Goal: Transaction & Acquisition: Purchase product/service

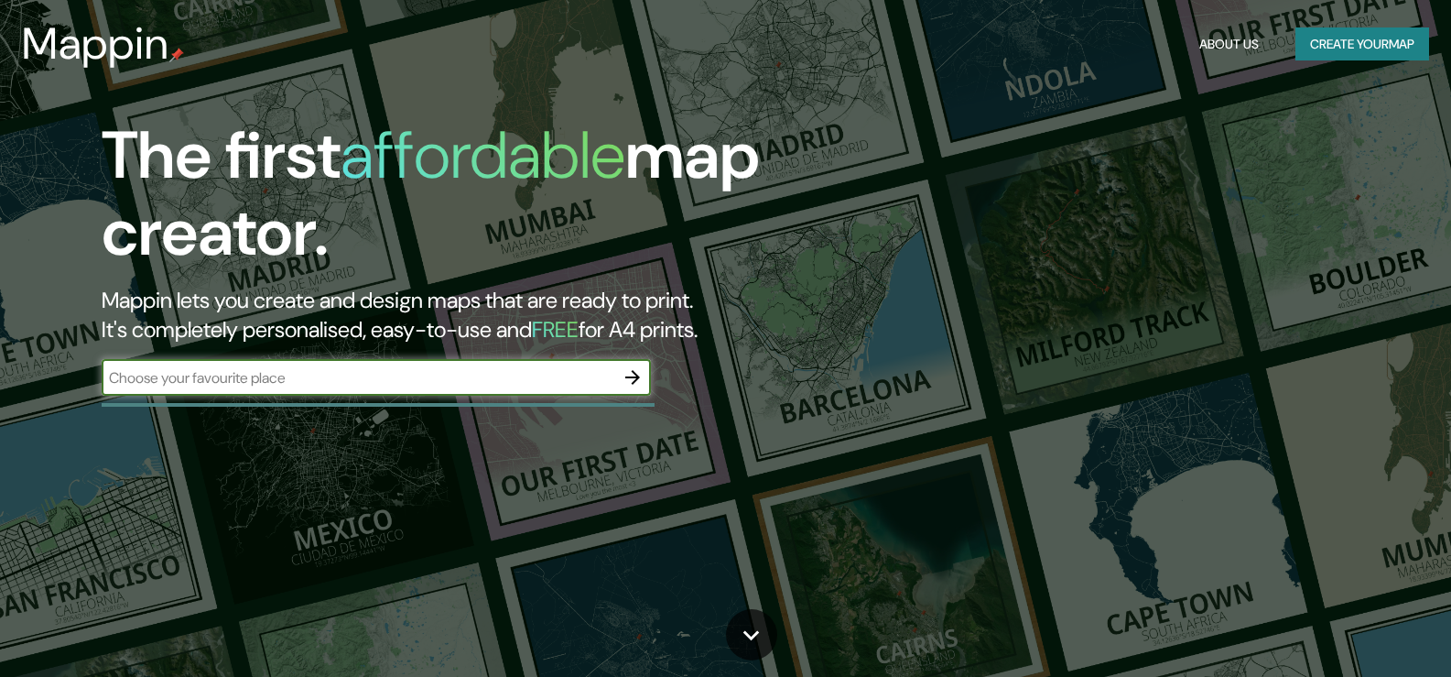
click at [419, 380] on input "text" at bounding box center [358, 377] width 513 height 21
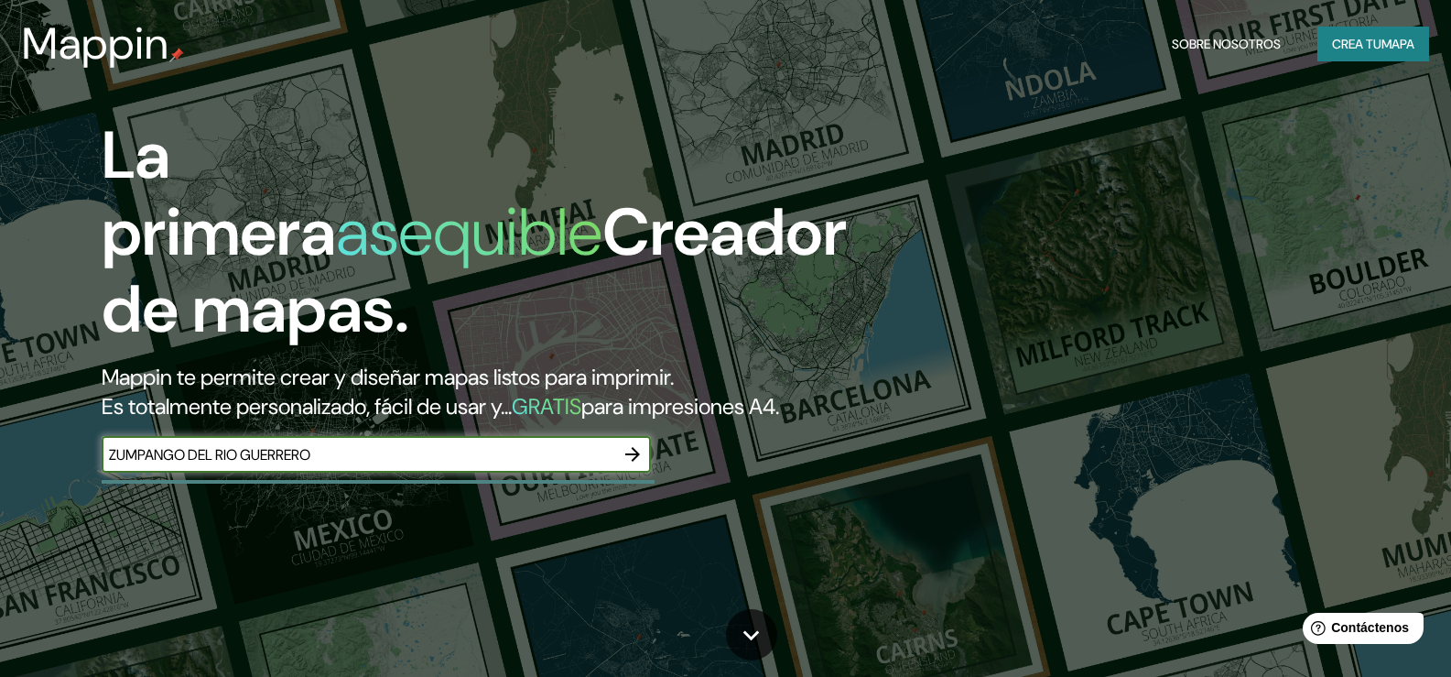
type input "ZUMPANGO DEL RIO GUERRERO"
click at [636, 462] on icon "button" at bounding box center [632, 454] width 15 height 15
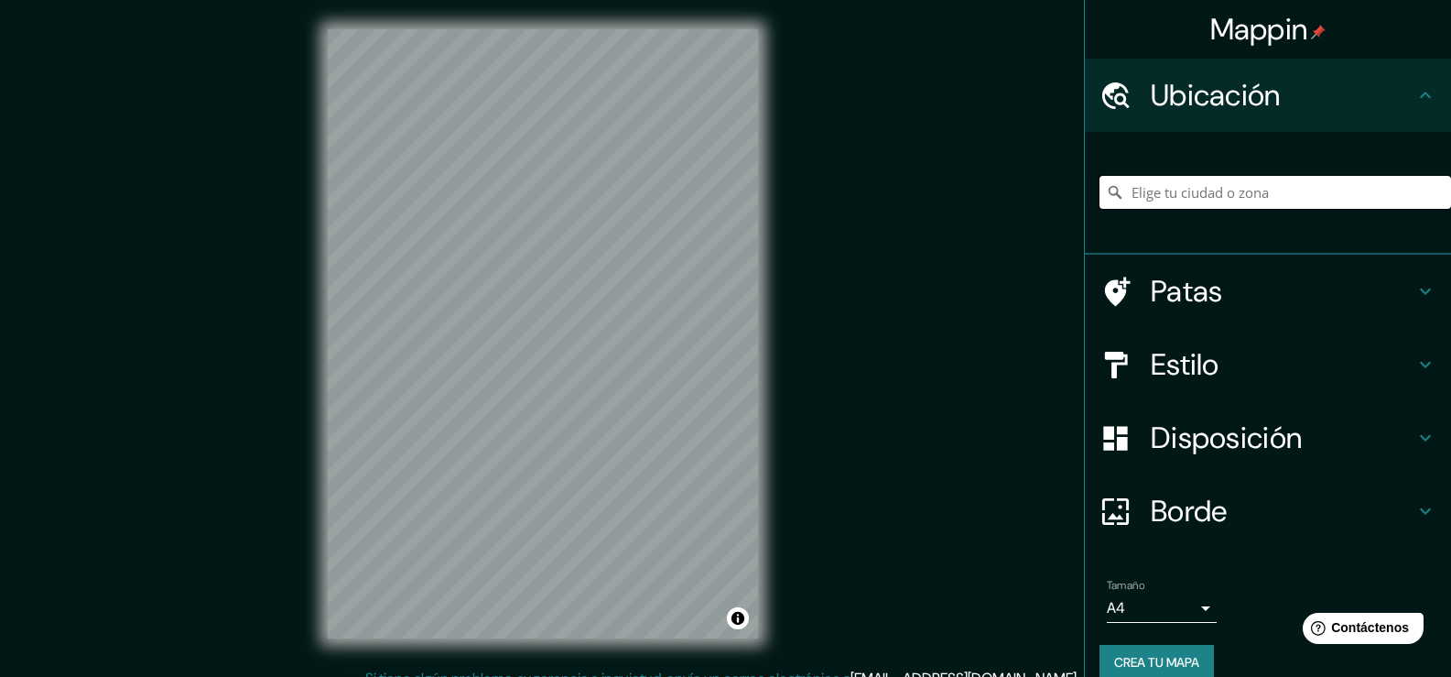
click at [1152, 201] on input "Elige tu ciudad o zona" at bounding box center [1276, 192] width 352 height 33
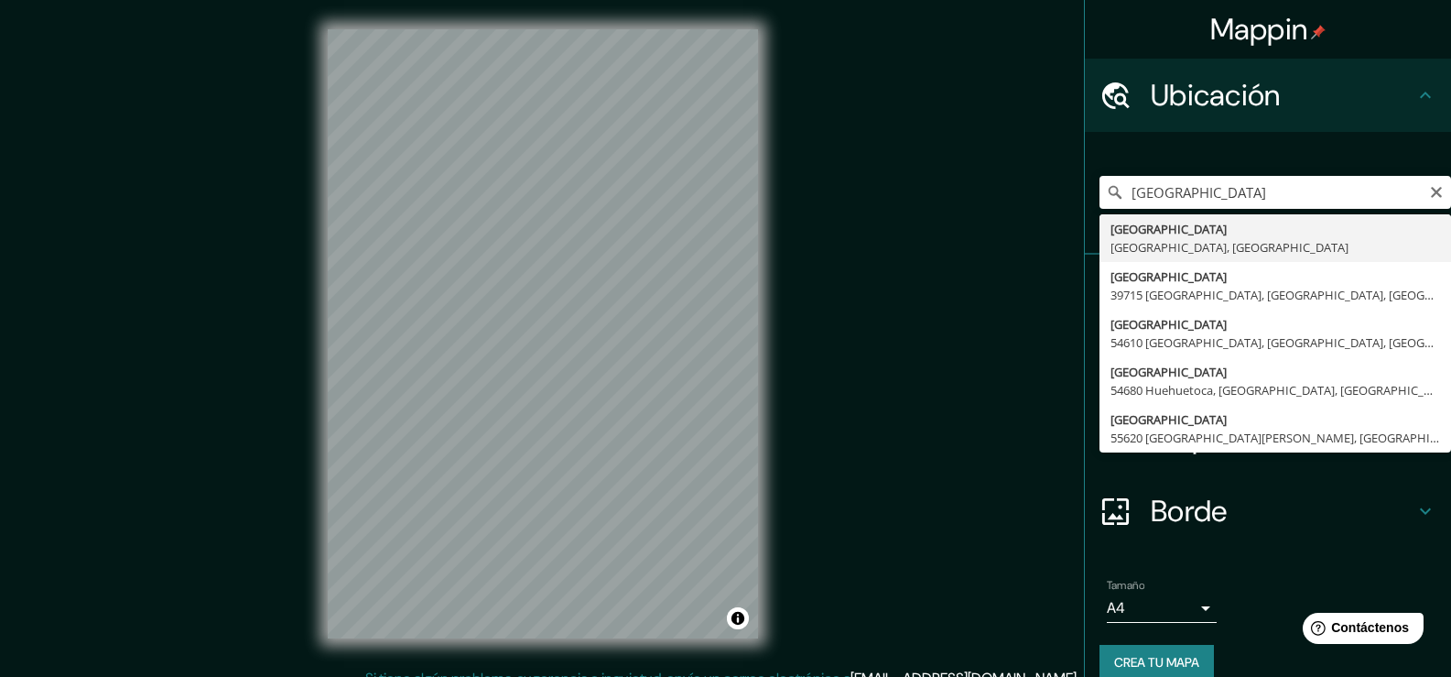
type input "[GEOGRAPHIC_DATA], [GEOGRAPHIC_DATA], [GEOGRAPHIC_DATA]"
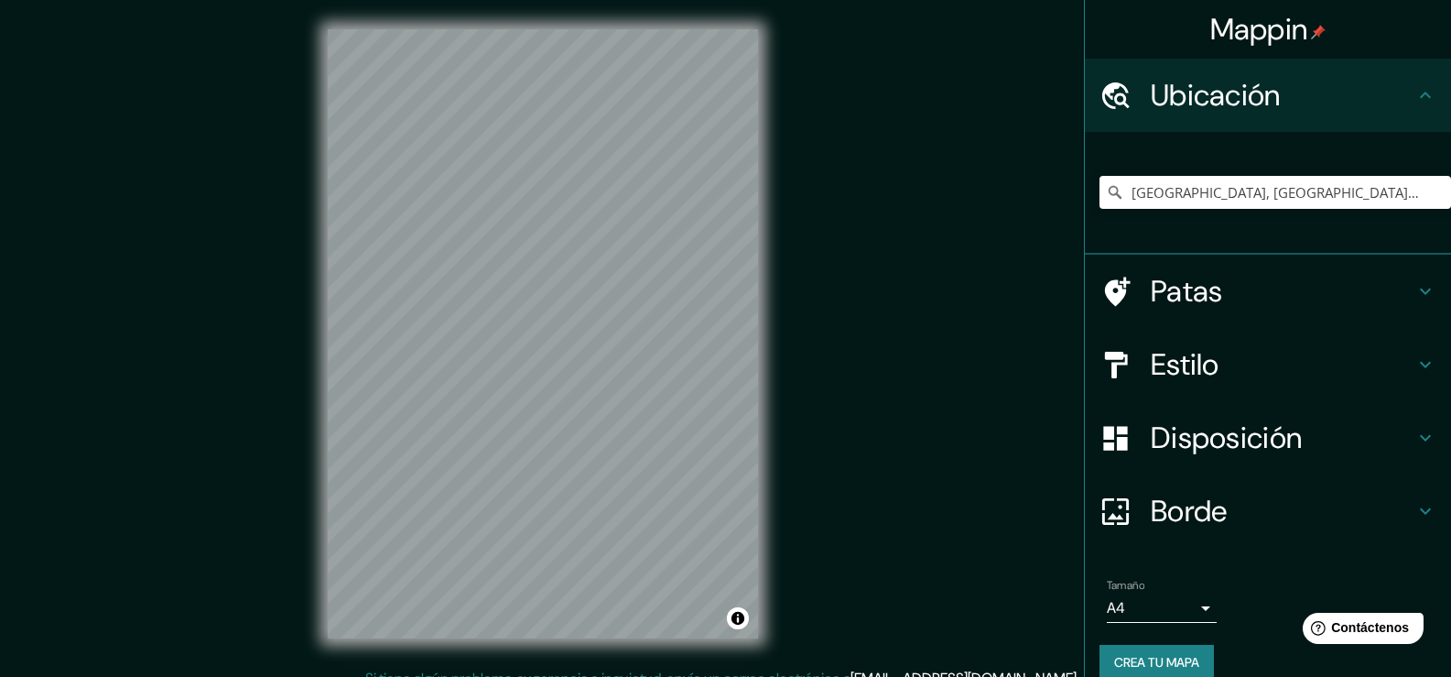
click at [1415, 290] on icon at bounding box center [1426, 291] width 22 height 22
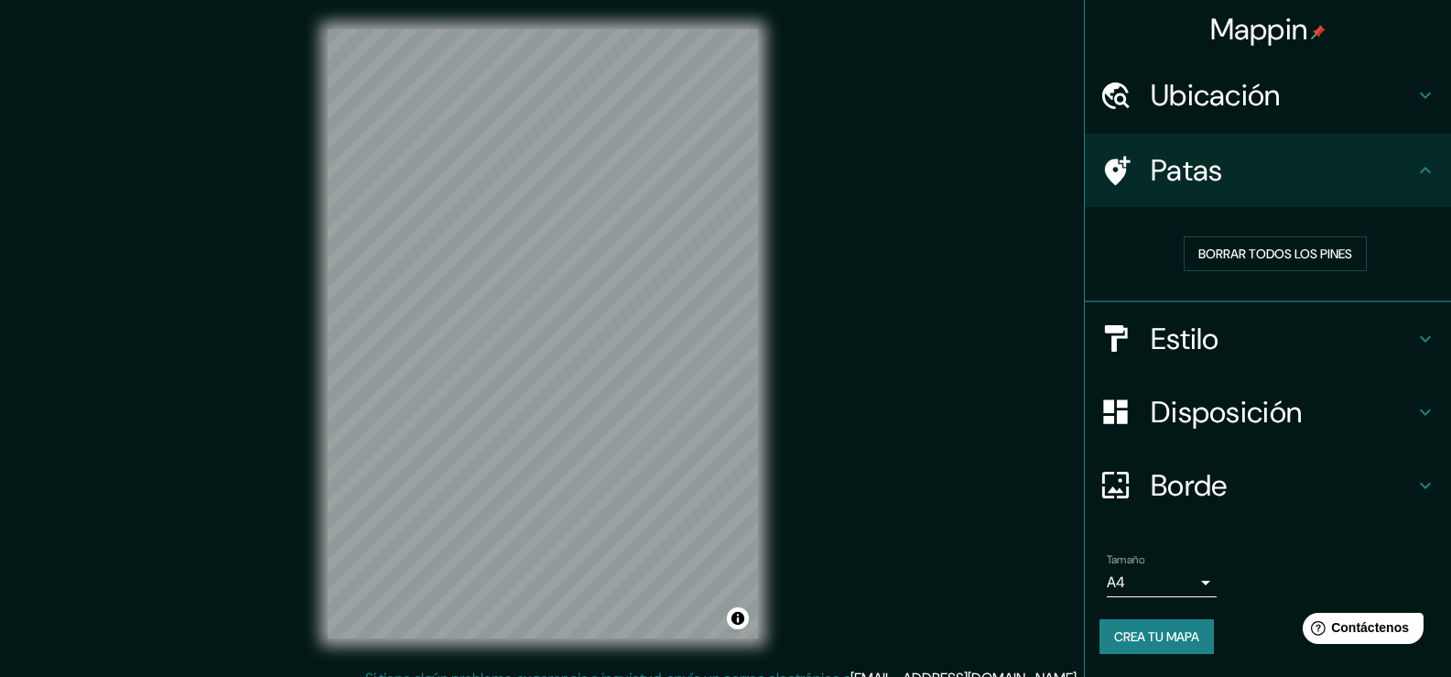
click at [1421, 334] on icon at bounding box center [1426, 339] width 22 height 22
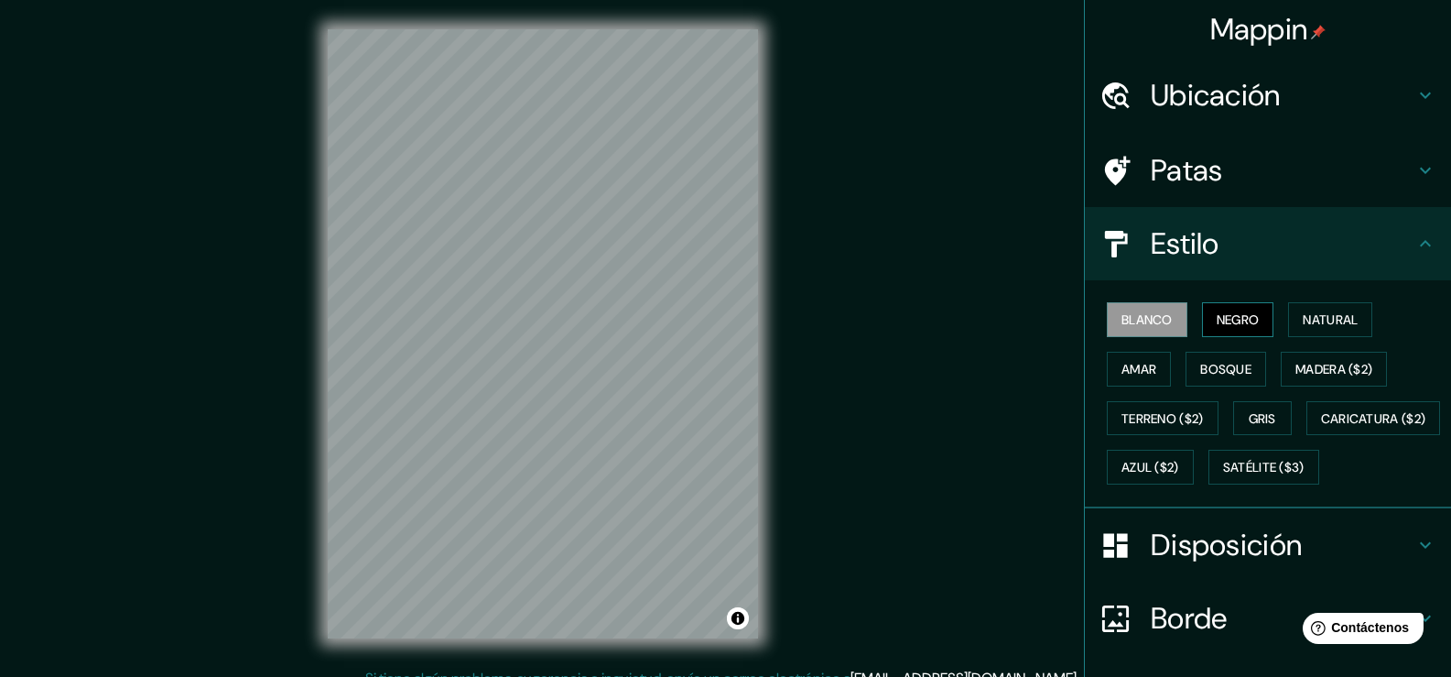
click at [1244, 320] on font "Negro" at bounding box center [1238, 319] width 43 height 16
click at [1326, 327] on font "Natural" at bounding box center [1330, 319] width 55 height 16
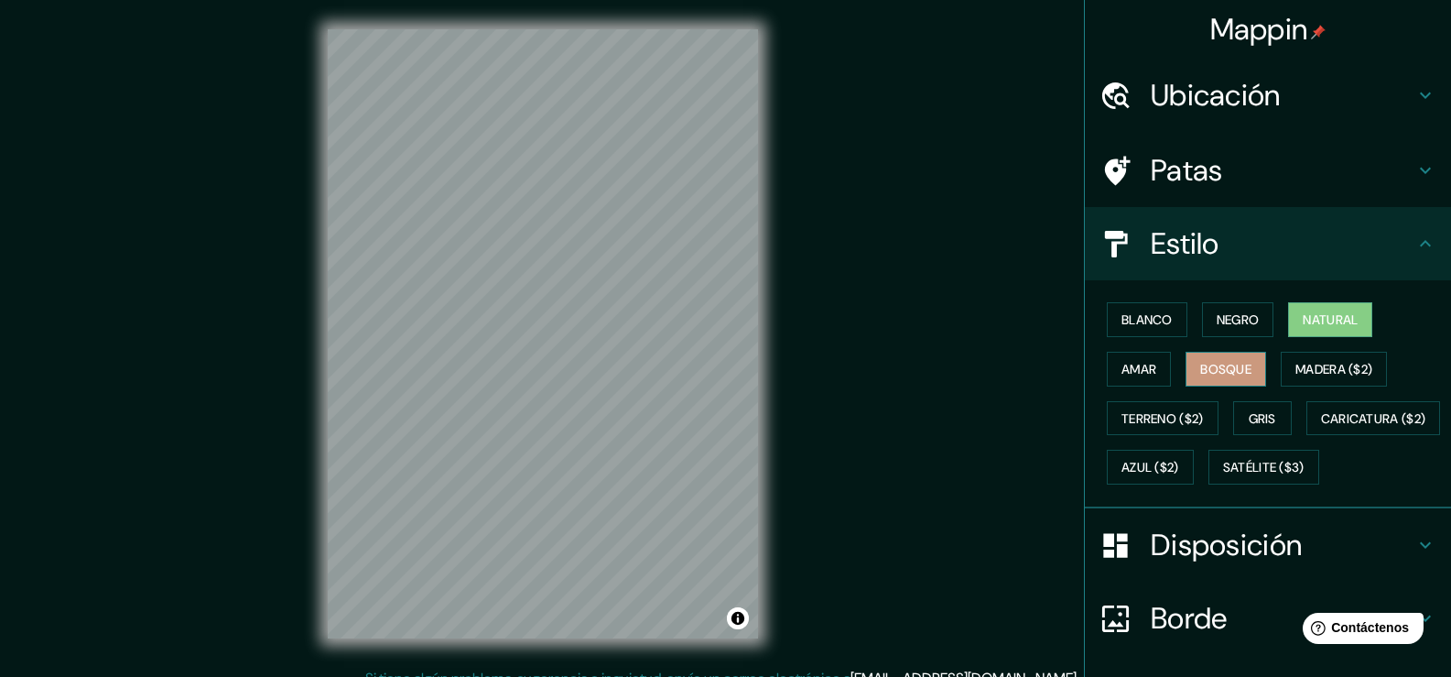
click at [1216, 368] on font "Bosque" at bounding box center [1225, 369] width 51 height 16
click at [1122, 365] on font "Amar" at bounding box center [1139, 369] width 35 height 16
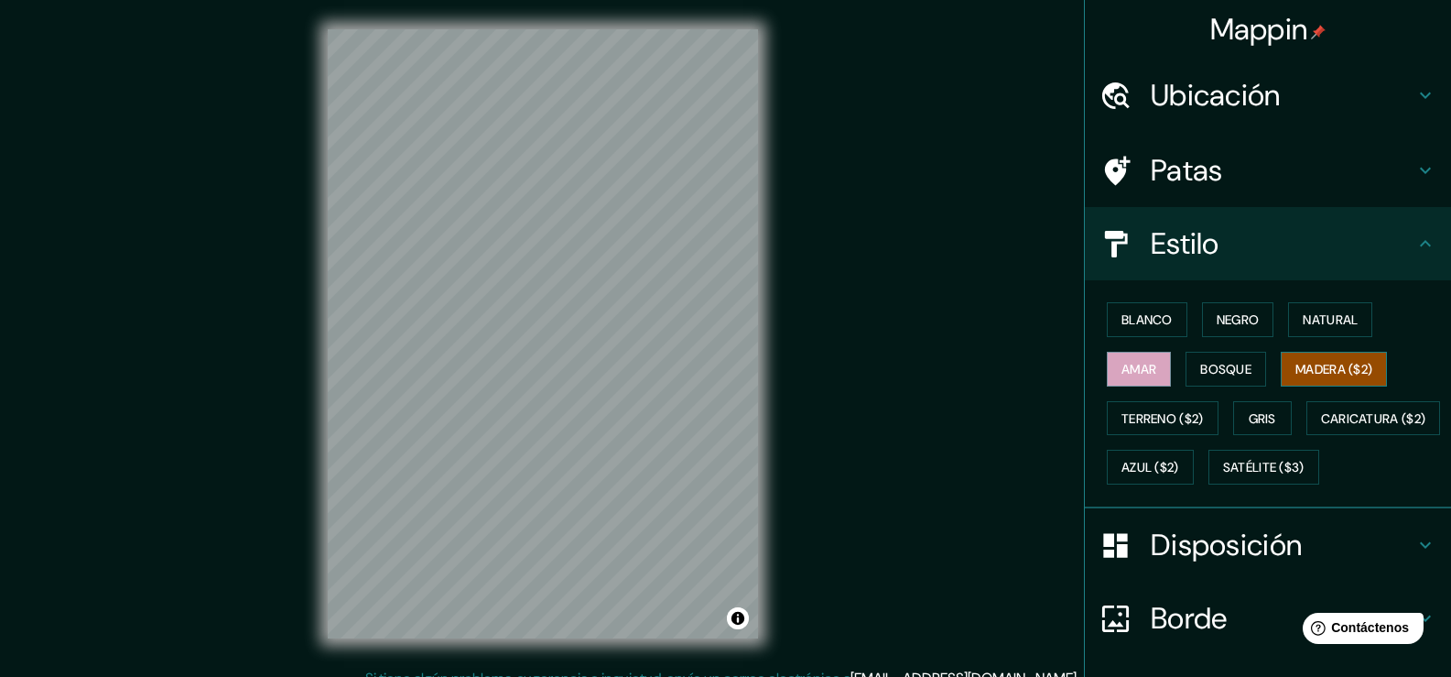
click at [1321, 372] on font "Madera ($2)" at bounding box center [1334, 369] width 77 height 16
click at [1250, 414] on font "Gris" at bounding box center [1262, 418] width 27 height 16
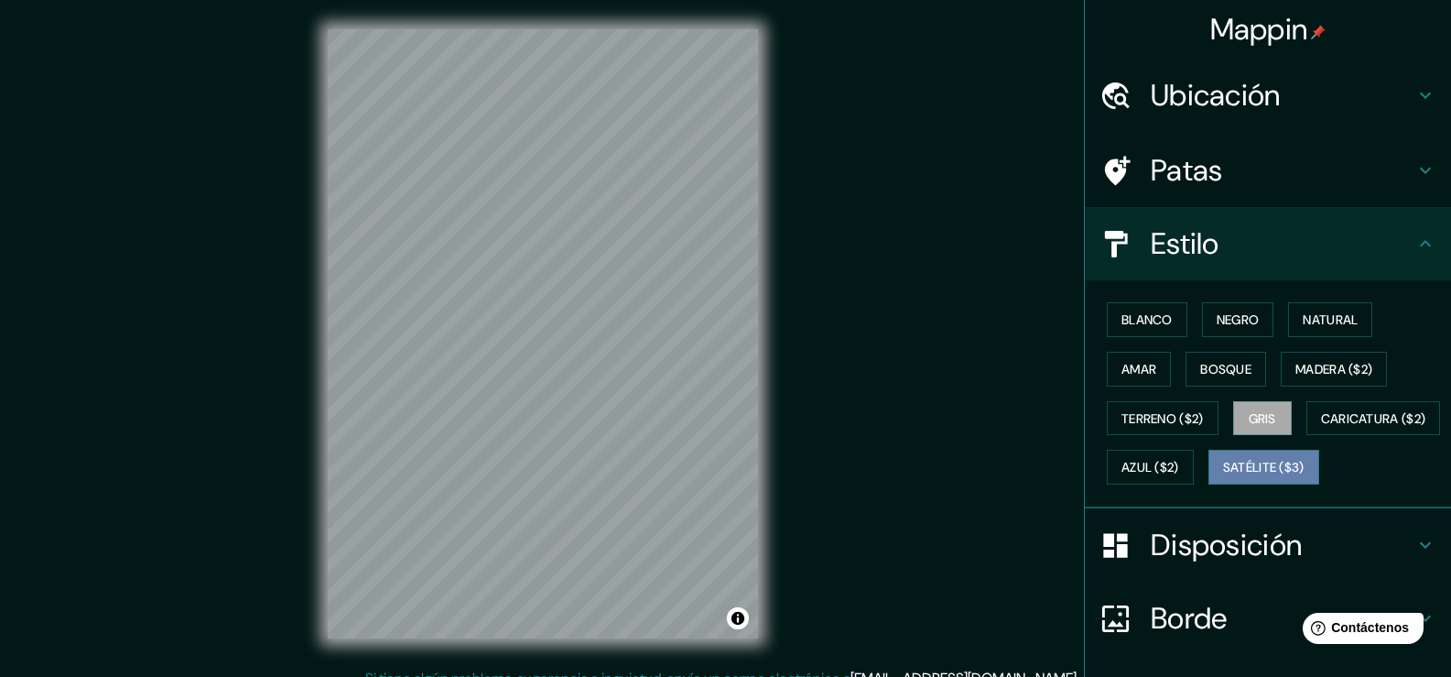
click at [1223, 476] on font "Satélite ($3)" at bounding box center [1263, 468] width 81 height 16
click at [1219, 320] on font "Negro" at bounding box center [1238, 319] width 43 height 16
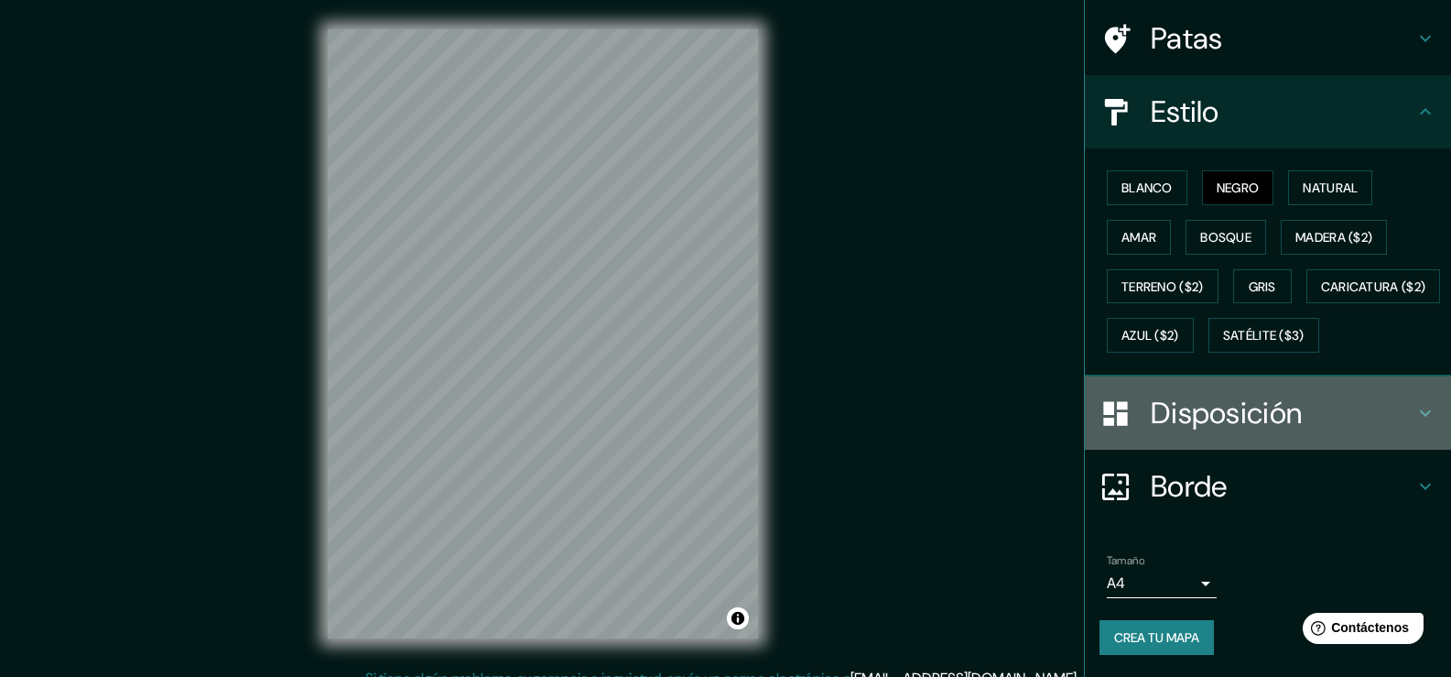
click at [1420, 412] on icon at bounding box center [1425, 413] width 11 height 6
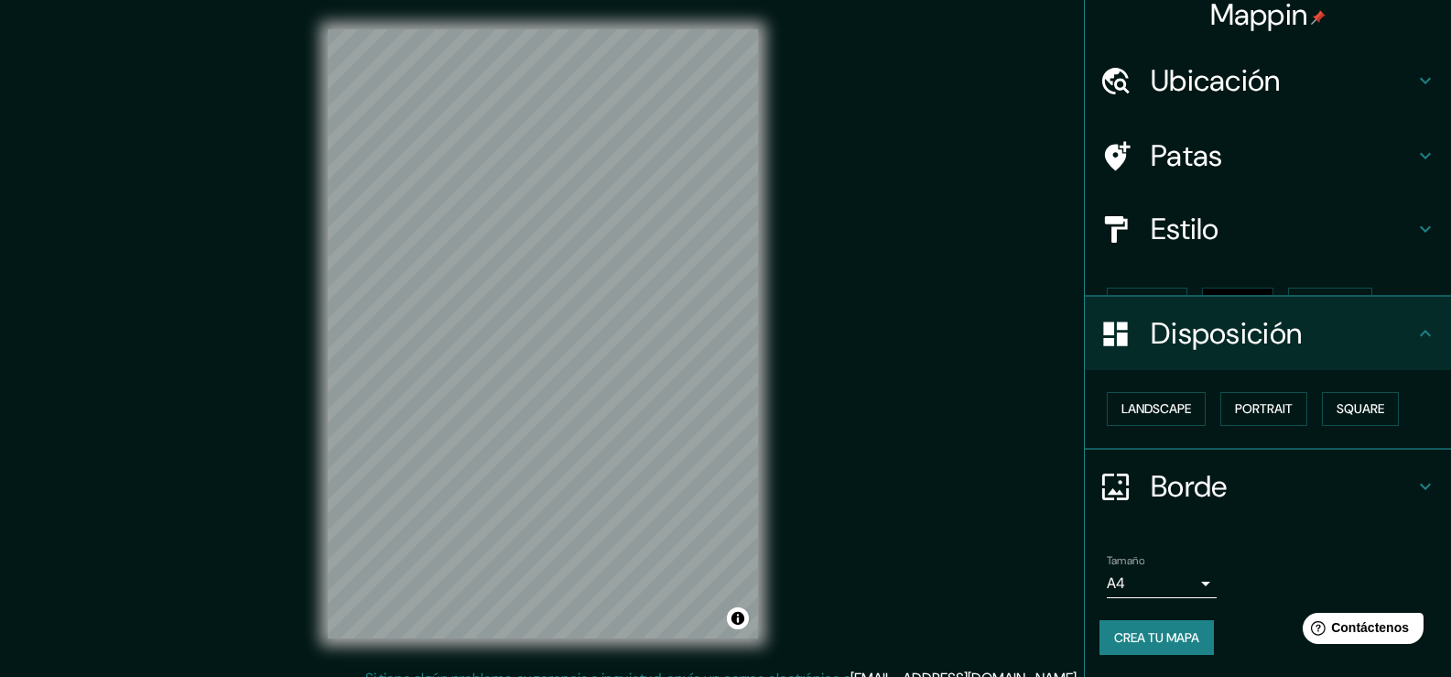
scroll to position [0, 0]
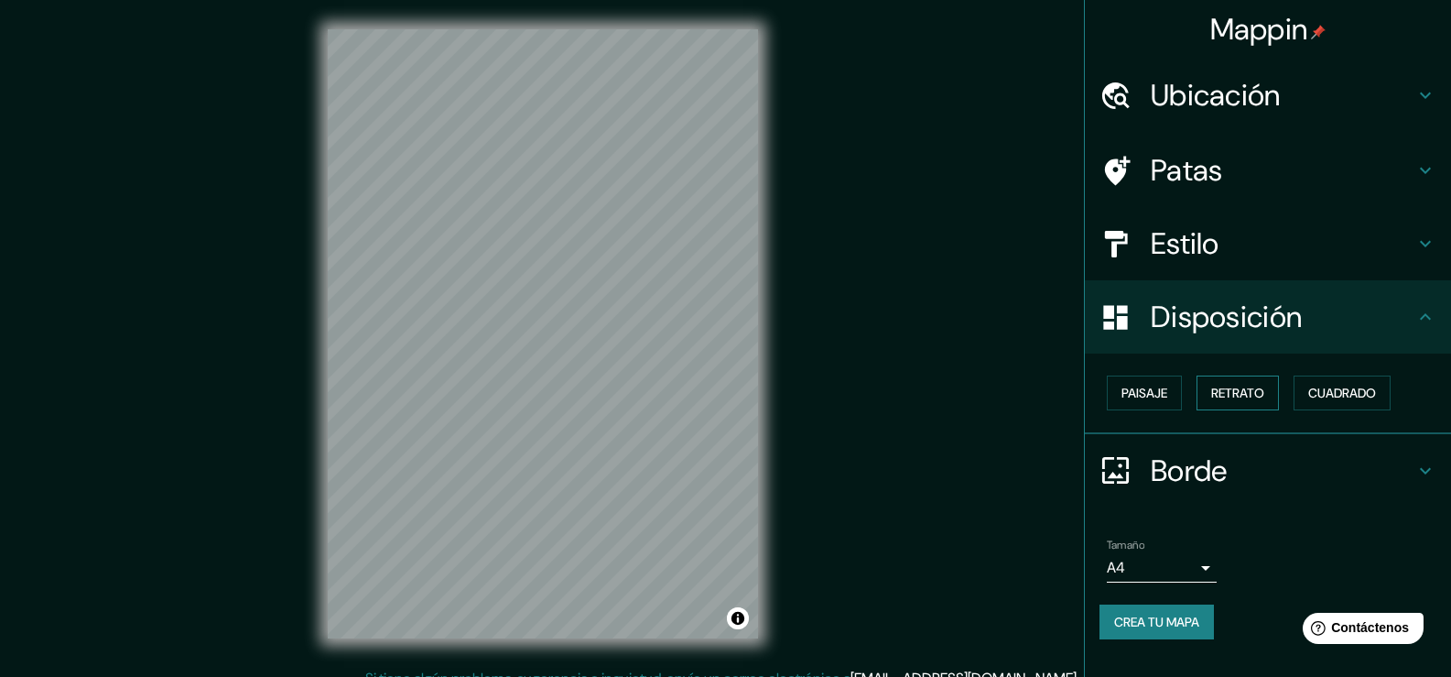
click at [1243, 397] on font "Retrato" at bounding box center [1237, 393] width 53 height 16
click at [1136, 396] on font "Paisaje" at bounding box center [1145, 393] width 46 height 16
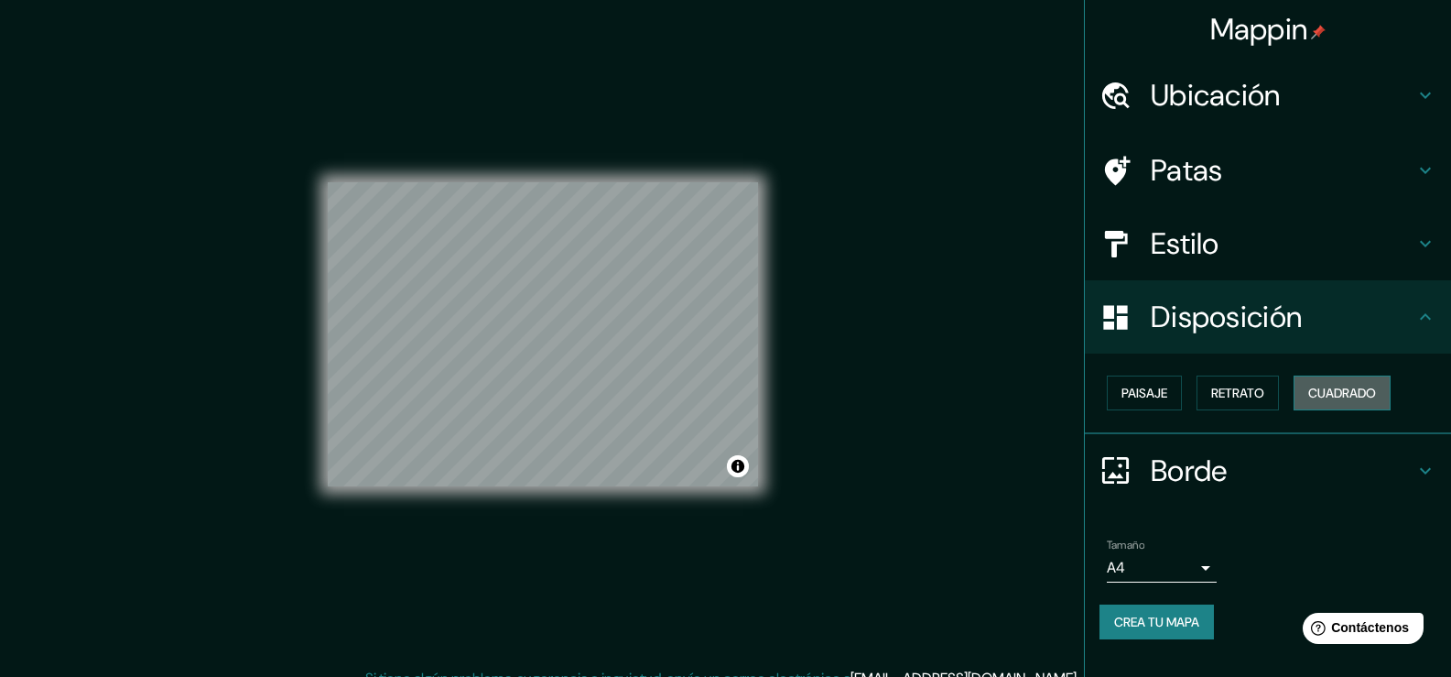
click at [1352, 390] on font "Cuadrado" at bounding box center [1343, 393] width 68 height 16
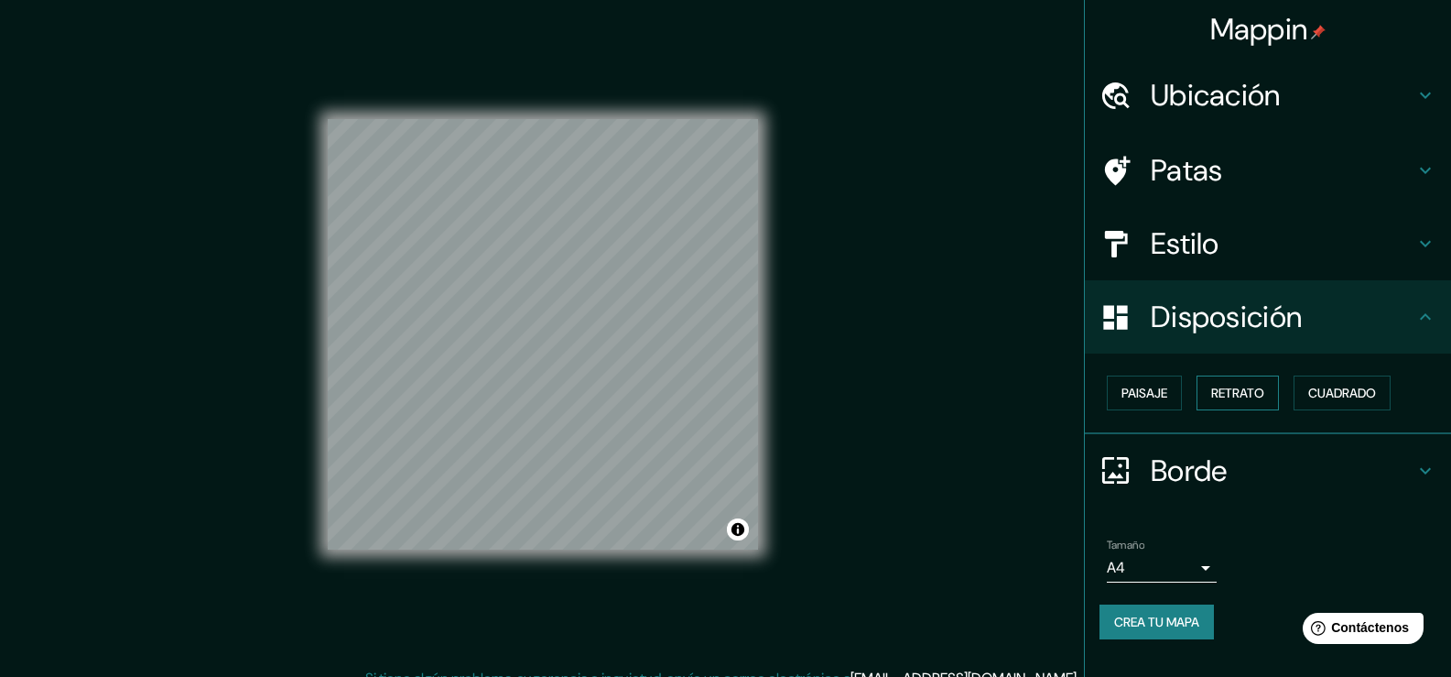
click at [1248, 382] on font "Retrato" at bounding box center [1237, 393] width 53 height 24
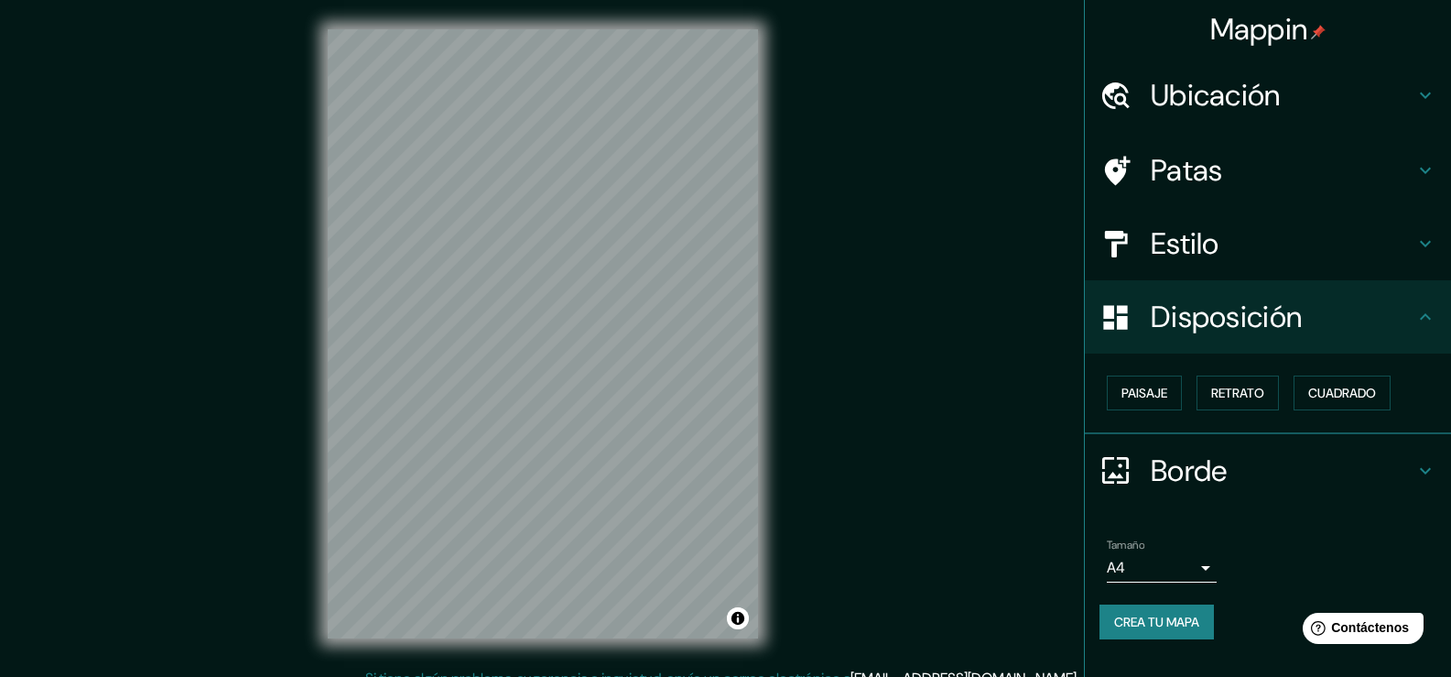
scroll to position [34, 0]
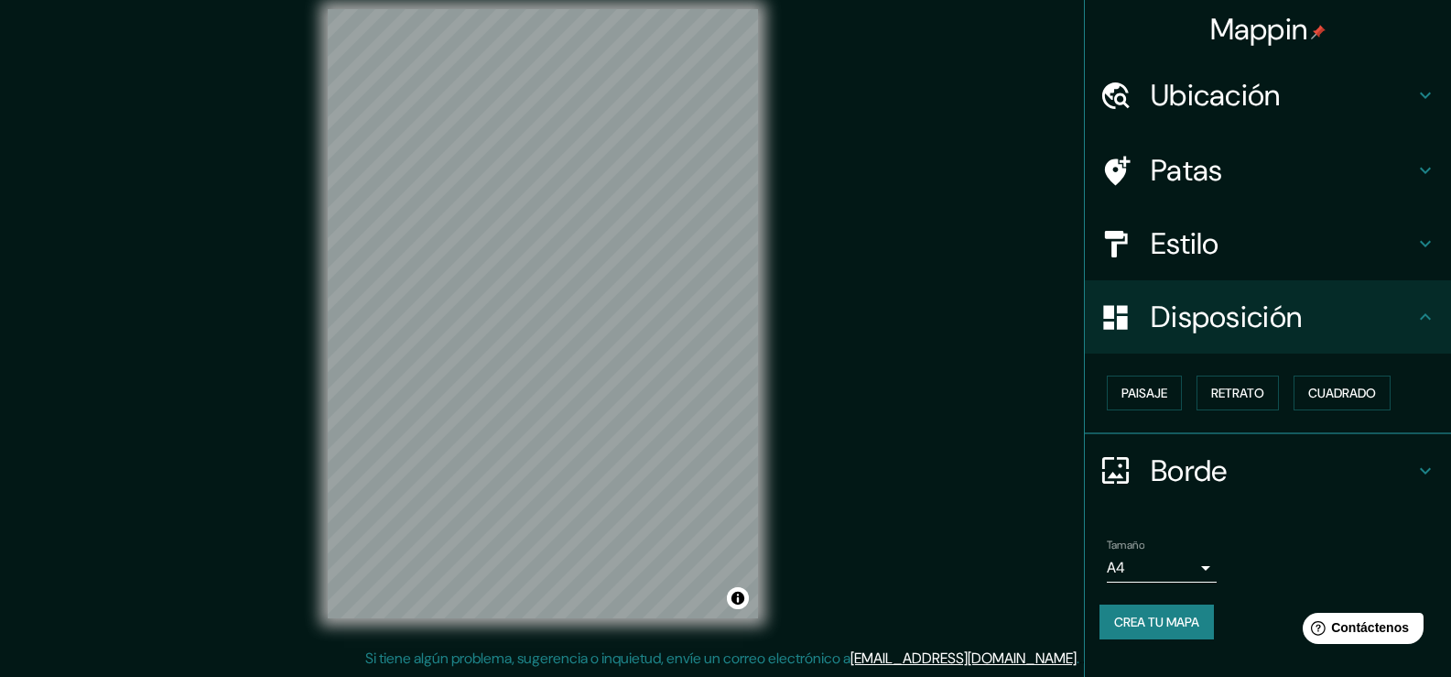
click at [1206, 566] on body "Mappin Ubicación Zumpango del Río, [GEOGRAPHIC_DATA], [GEOGRAPHIC_DATA] Patas E…" at bounding box center [725, 318] width 1451 height 677
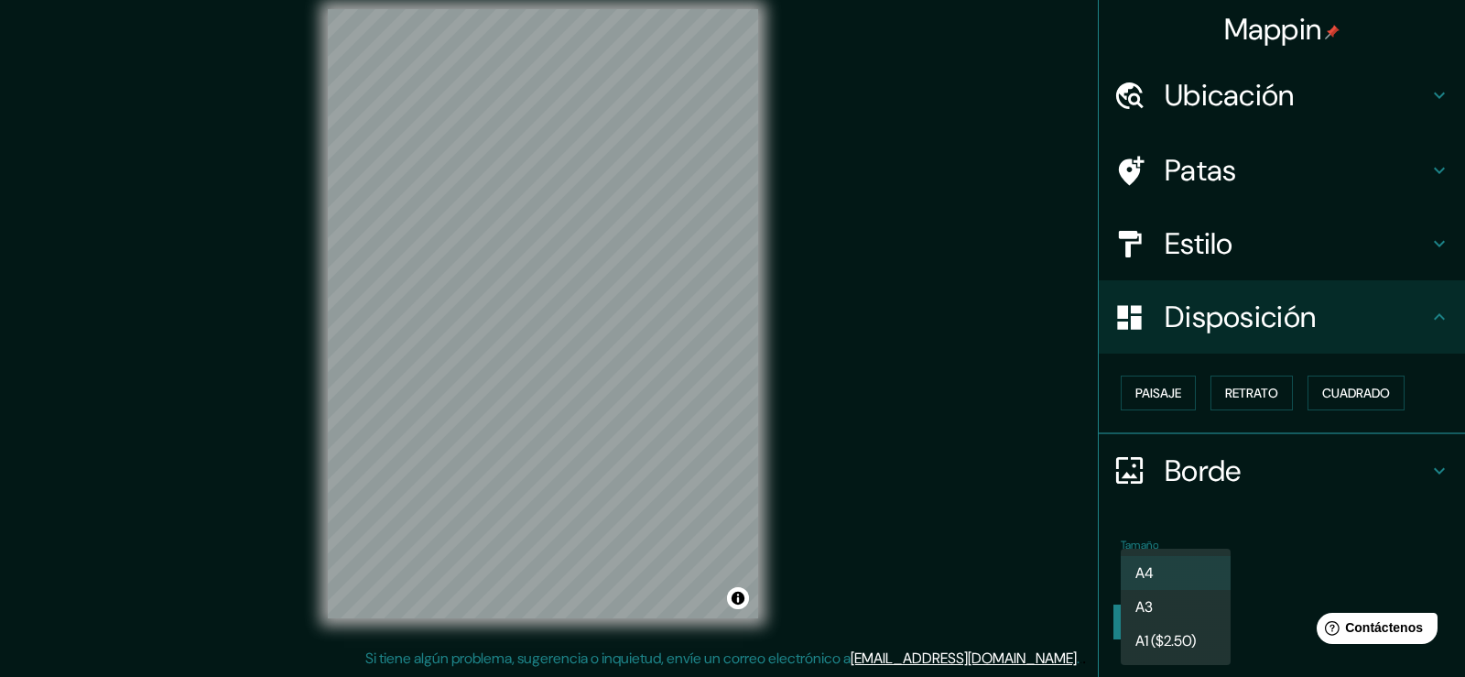
click at [1148, 570] on font "A4" at bounding box center [1144, 572] width 18 height 19
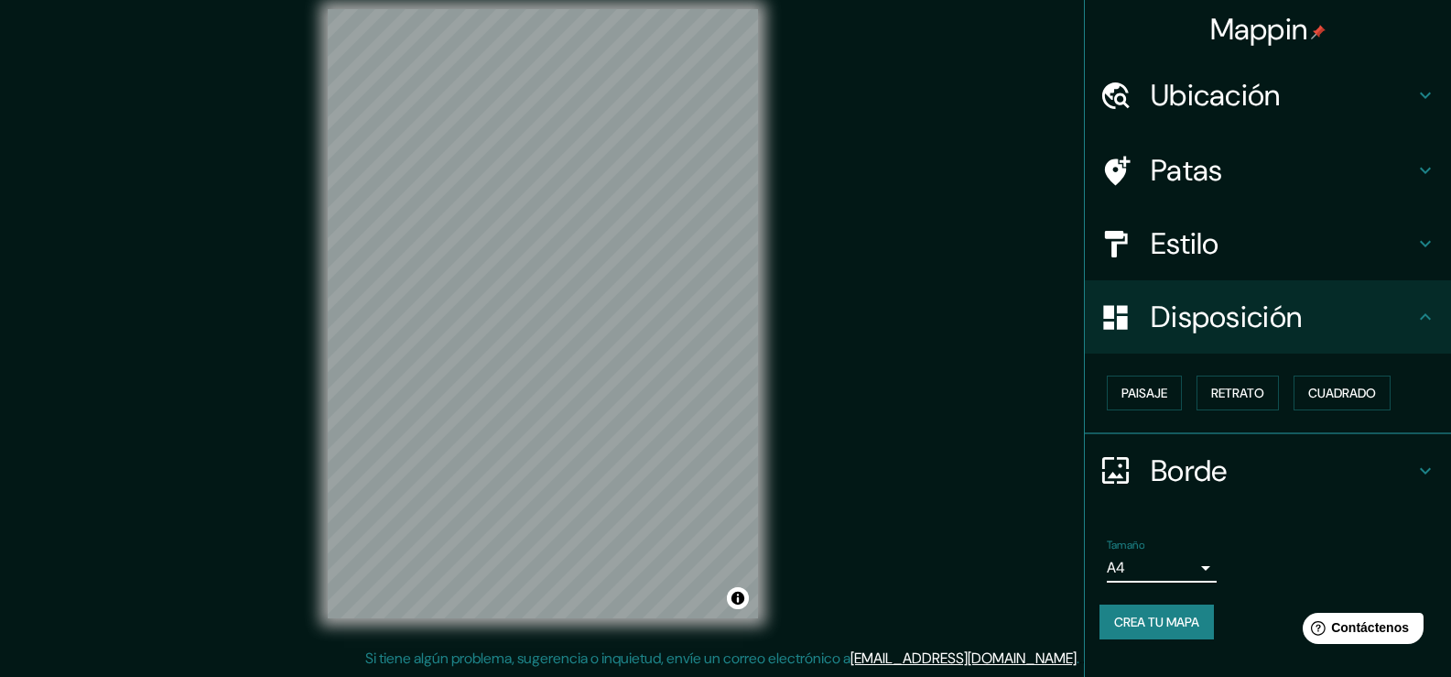
click at [1171, 625] on font "Crea tu mapa" at bounding box center [1156, 622] width 85 height 16
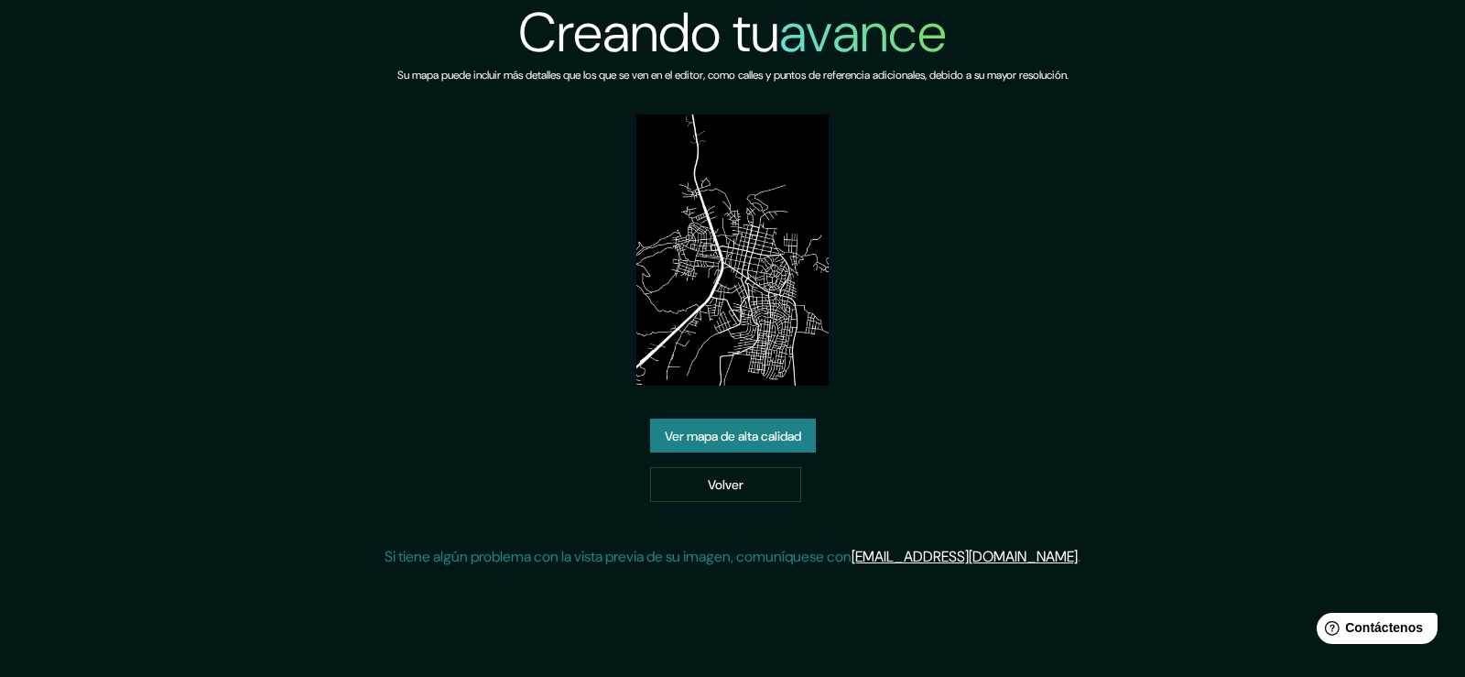
click at [755, 432] on font "Ver mapa de alta calidad" at bounding box center [733, 436] width 136 height 16
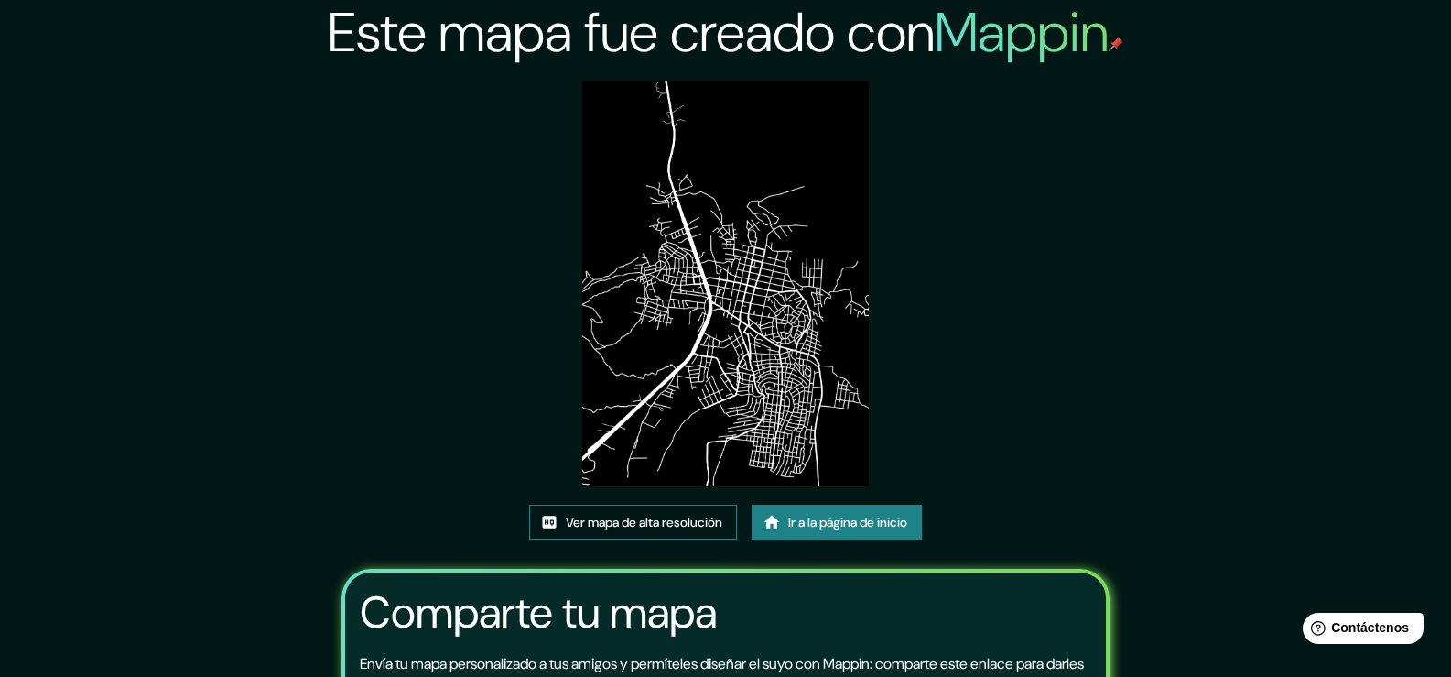
click at [623, 529] on font "Ver mapa de alta resolución" at bounding box center [644, 523] width 157 height 16
click at [657, 528] on font "Ver mapa de alta resolución" at bounding box center [644, 523] width 157 height 16
click at [801, 522] on font "Ir a la página de inicio" at bounding box center [847, 523] width 119 height 16
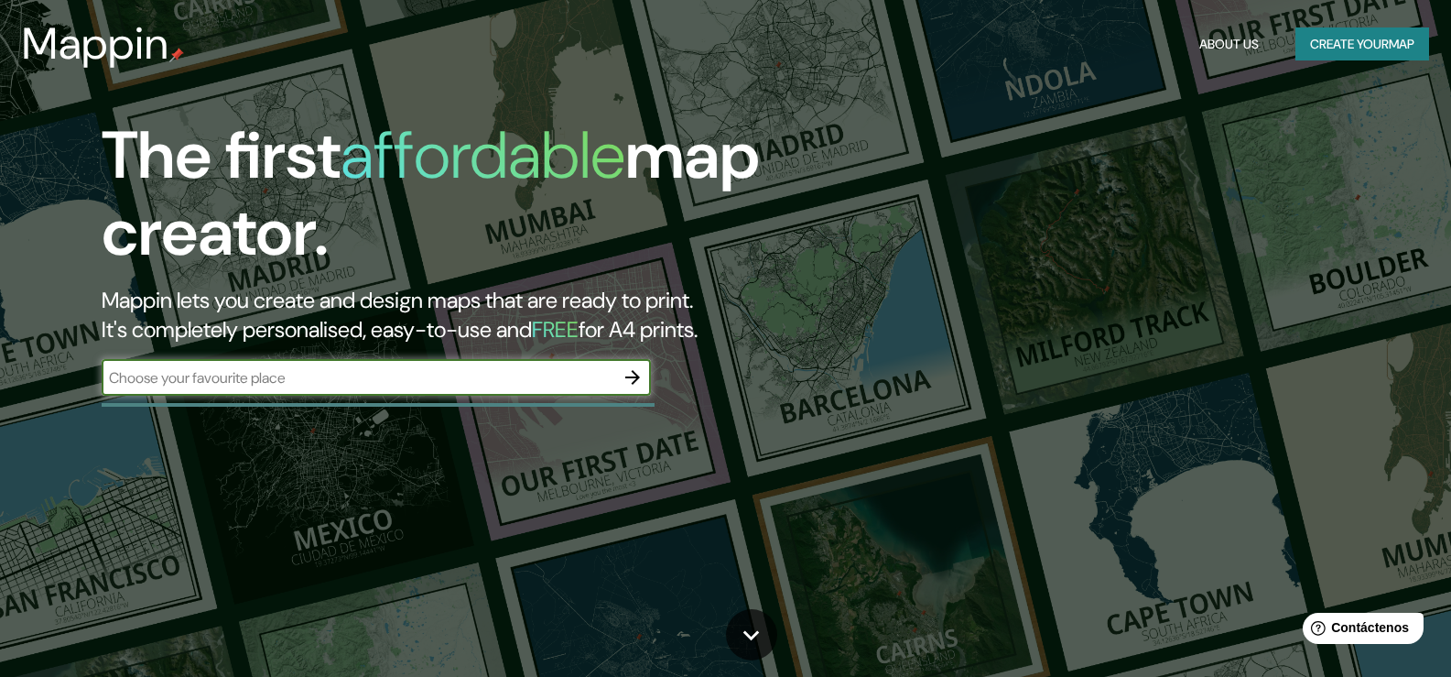
click at [340, 382] on input "text" at bounding box center [358, 377] width 513 height 21
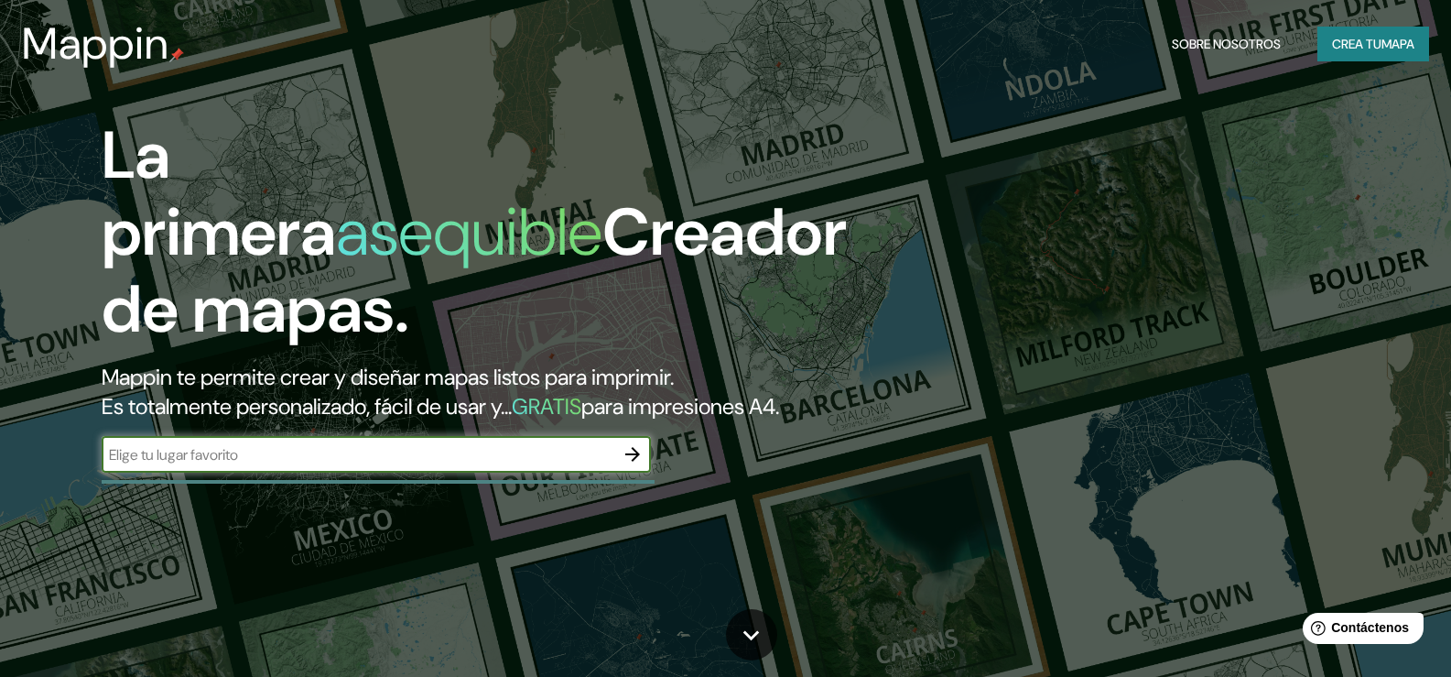
click at [582, 465] on input "text" at bounding box center [358, 454] width 513 height 21
type input "EDUARDO NERI"
click at [630, 465] on icon "button" at bounding box center [633, 454] width 22 height 22
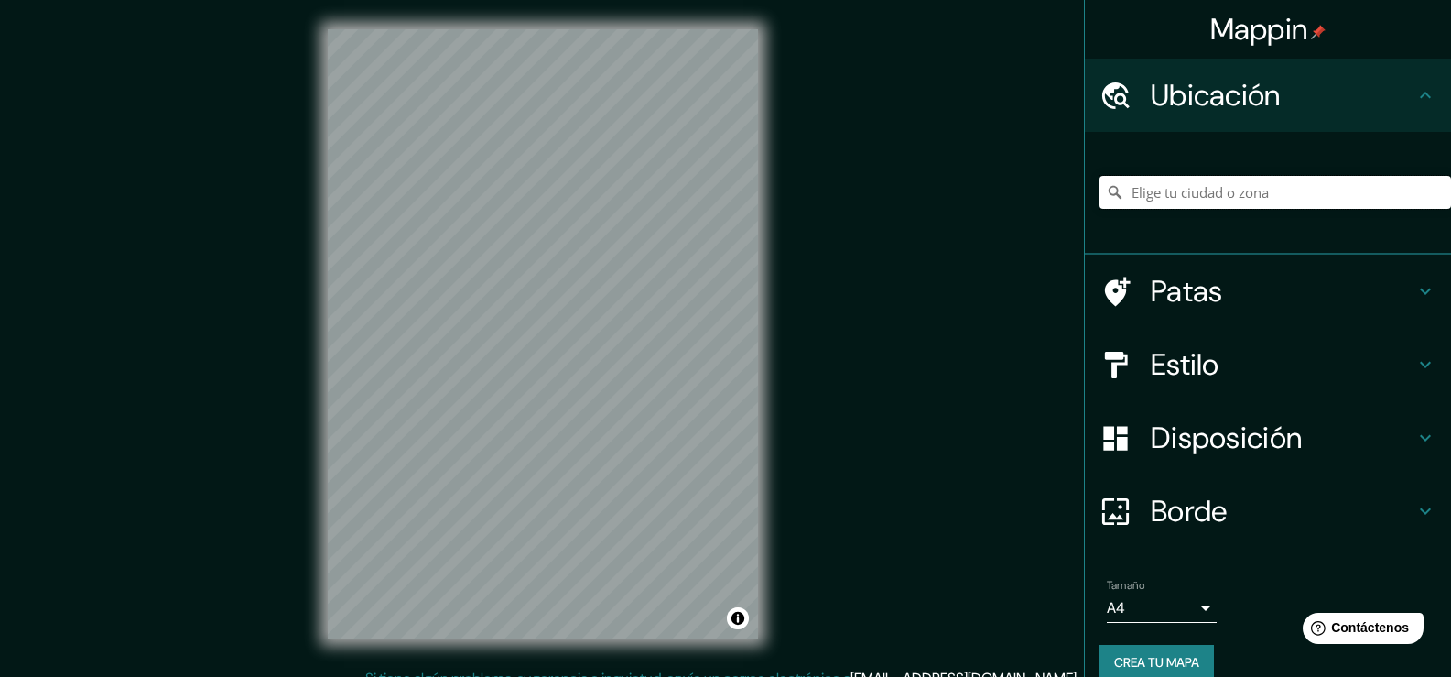
click at [1164, 194] on input "Elige tu ciudad o zona" at bounding box center [1276, 192] width 352 height 33
type input "Eduardo Neri, Guerrero, México"
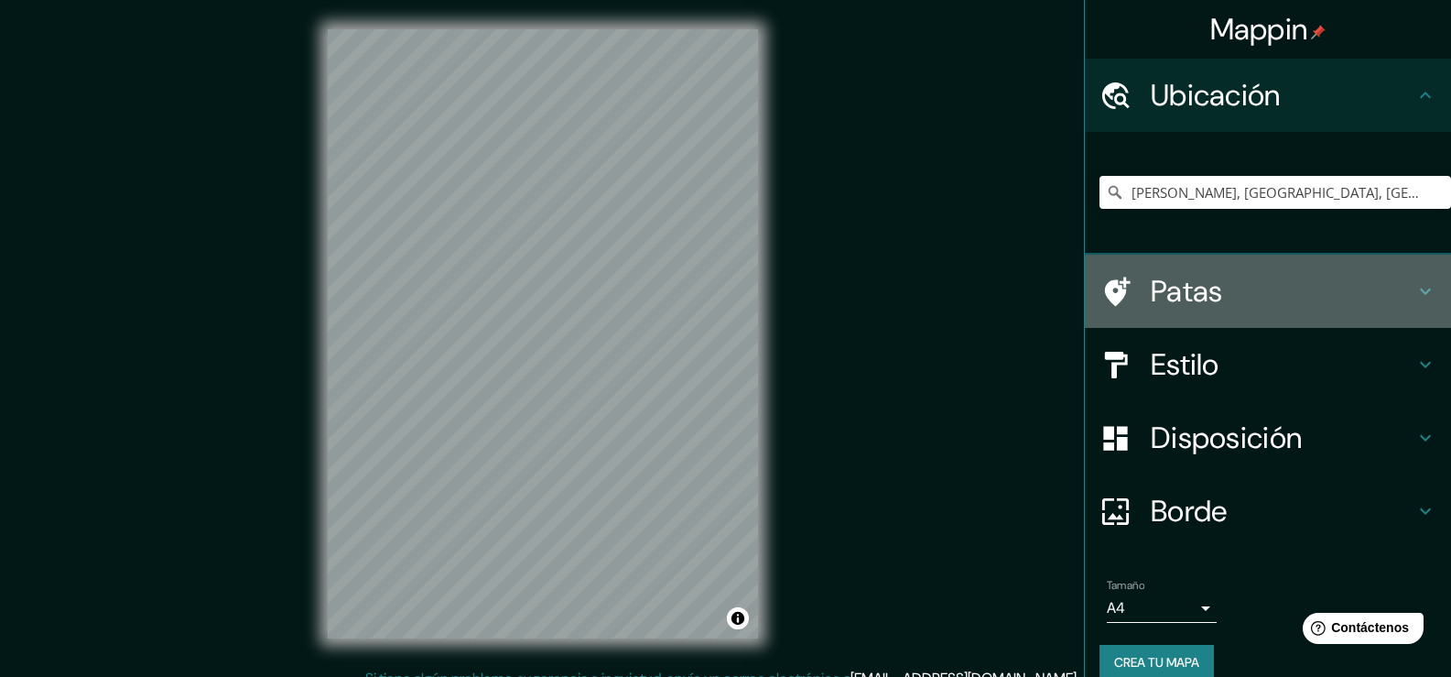
click at [1198, 288] on font "Patas" at bounding box center [1187, 291] width 72 height 38
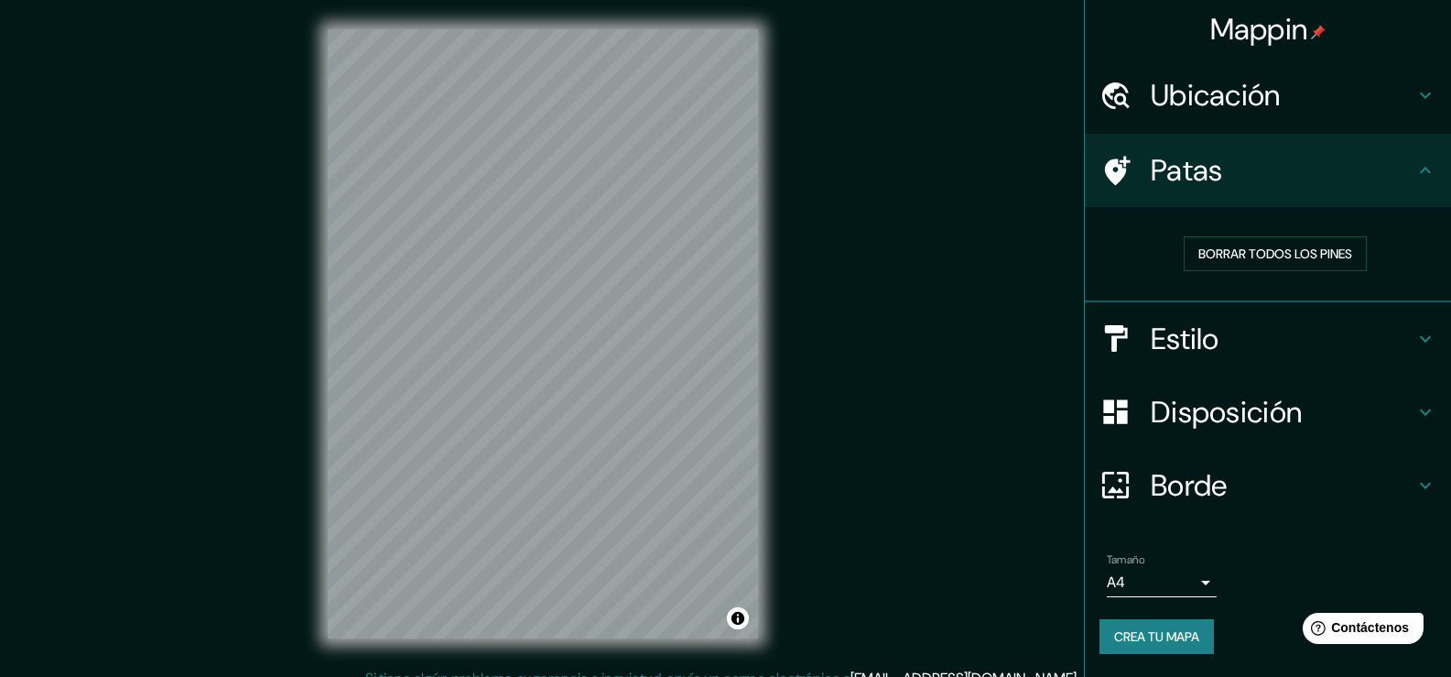
click at [1210, 345] on font "Estilo" at bounding box center [1185, 339] width 69 height 38
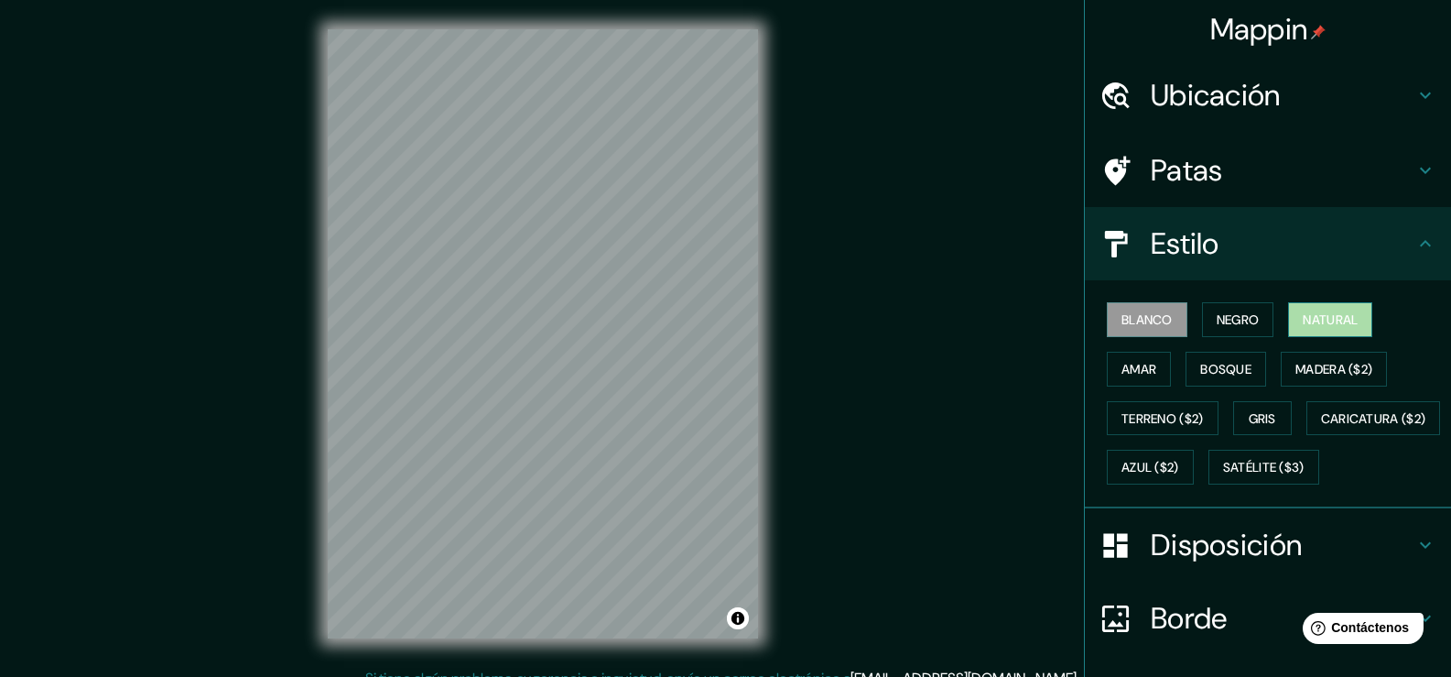
click at [1303, 322] on font "Natural" at bounding box center [1330, 319] width 55 height 16
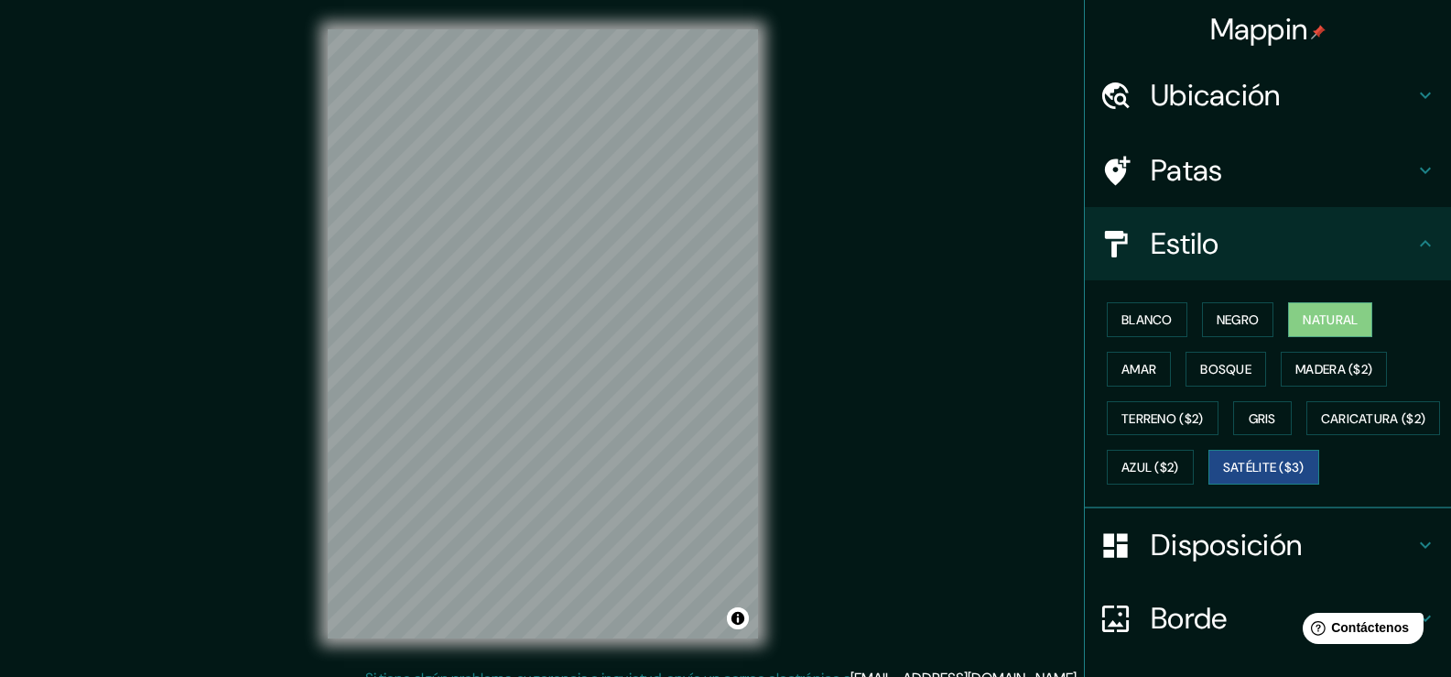
scroll to position [181, 0]
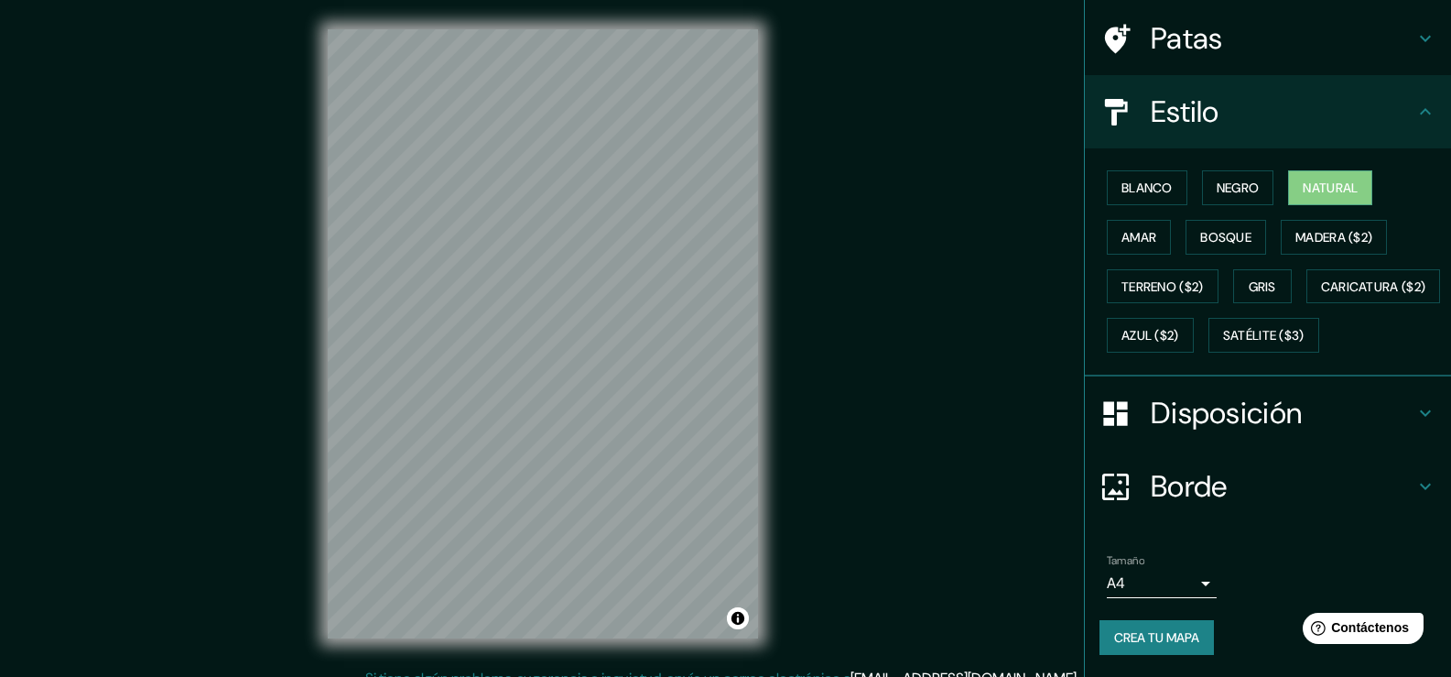
click at [223, 447] on div "Mappin Ubicación Eduardo Neri, Guerrero, México Eduardo Neri Guerrero, México C…" at bounding box center [725, 348] width 1451 height 697
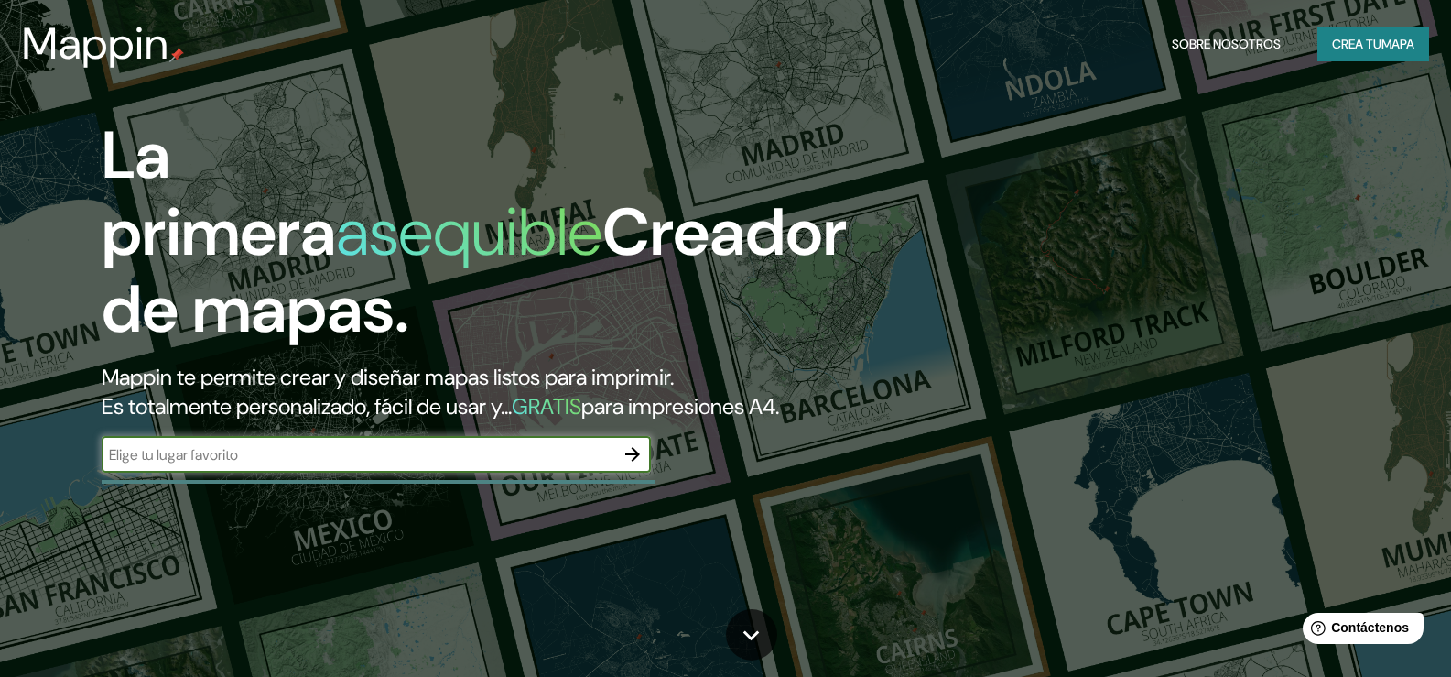
click at [462, 465] on input "text" at bounding box center [358, 454] width 513 height 21
type input "EDUARDO NERI"
click at [634, 462] on icon "button" at bounding box center [632, 454] width 15 height 15
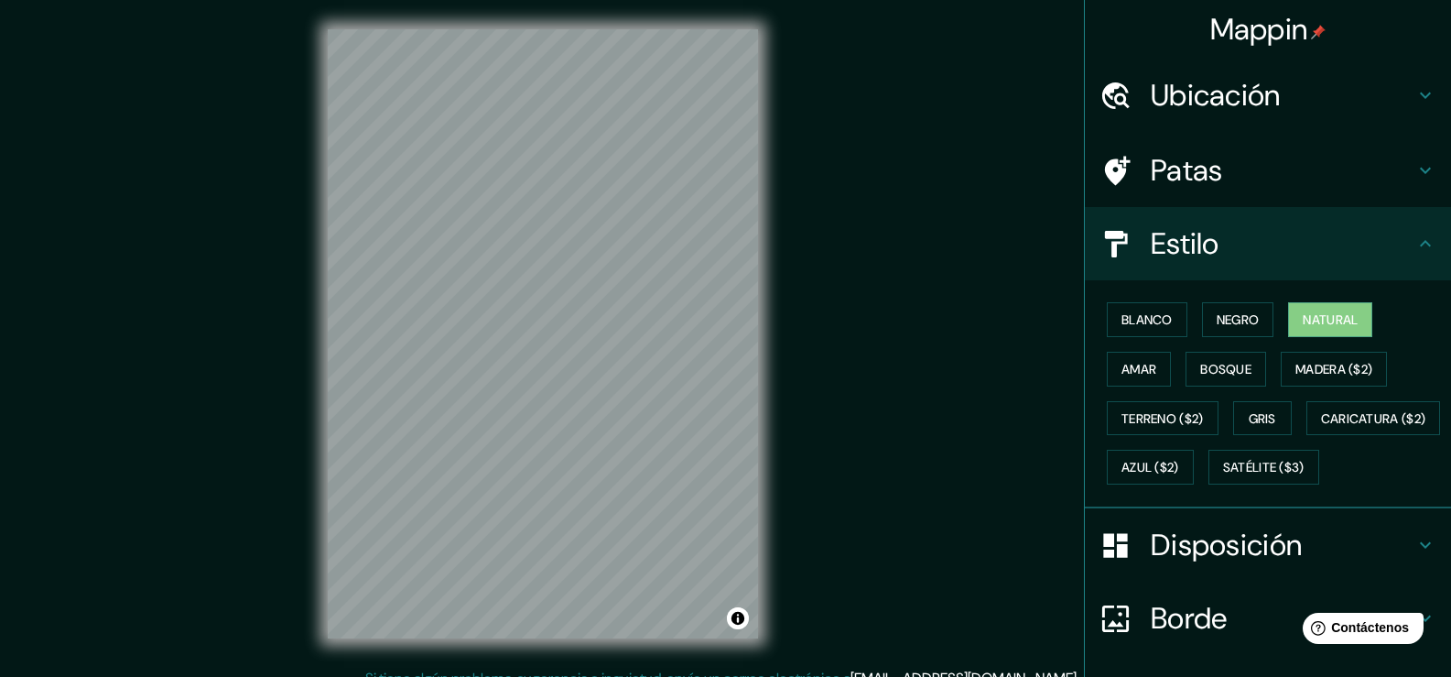
click at [1246, 97] on font "Ubicación" at bounding box center [1216, 95] width 130 height 38
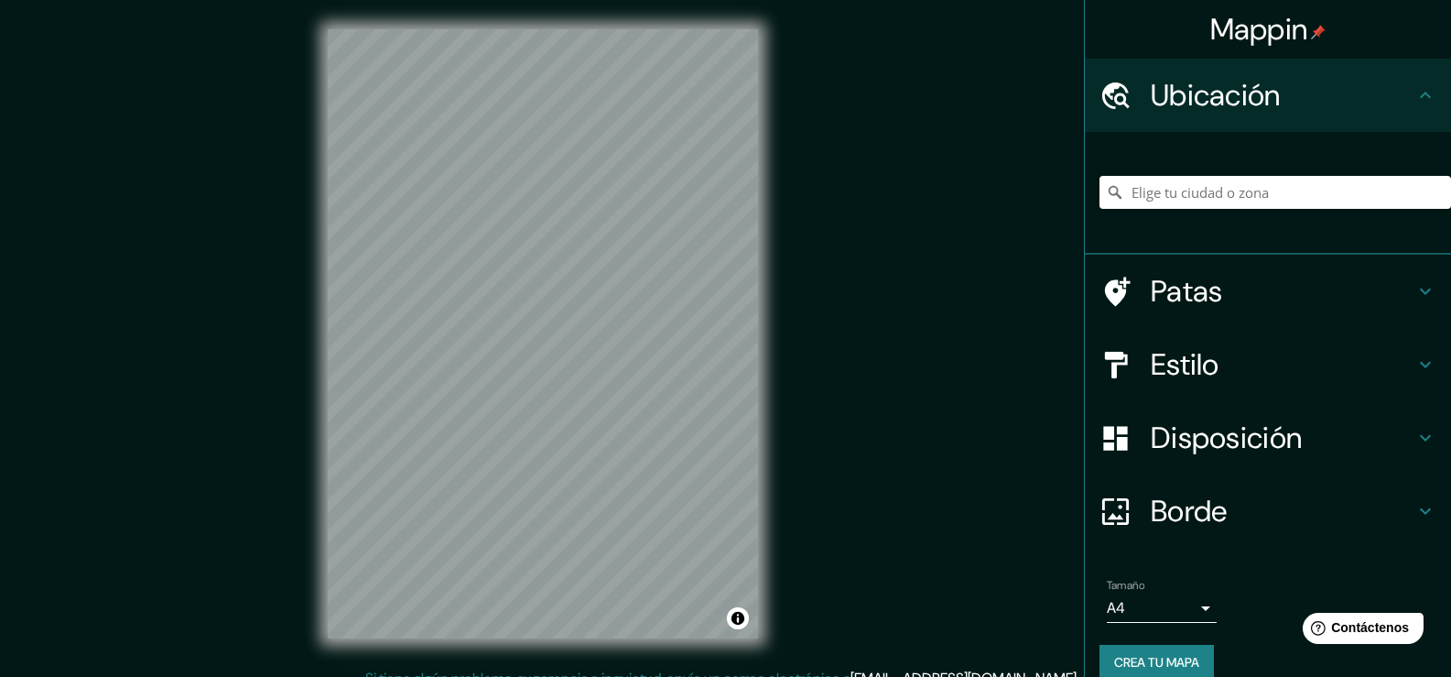
click at [1249, 213] on div at bounding box center [1276, 193] width 352 height 92
click at [1238, 197] on input "Elige tu ciudad o zona" at bounding box center [1276, 192] width 352 height 33
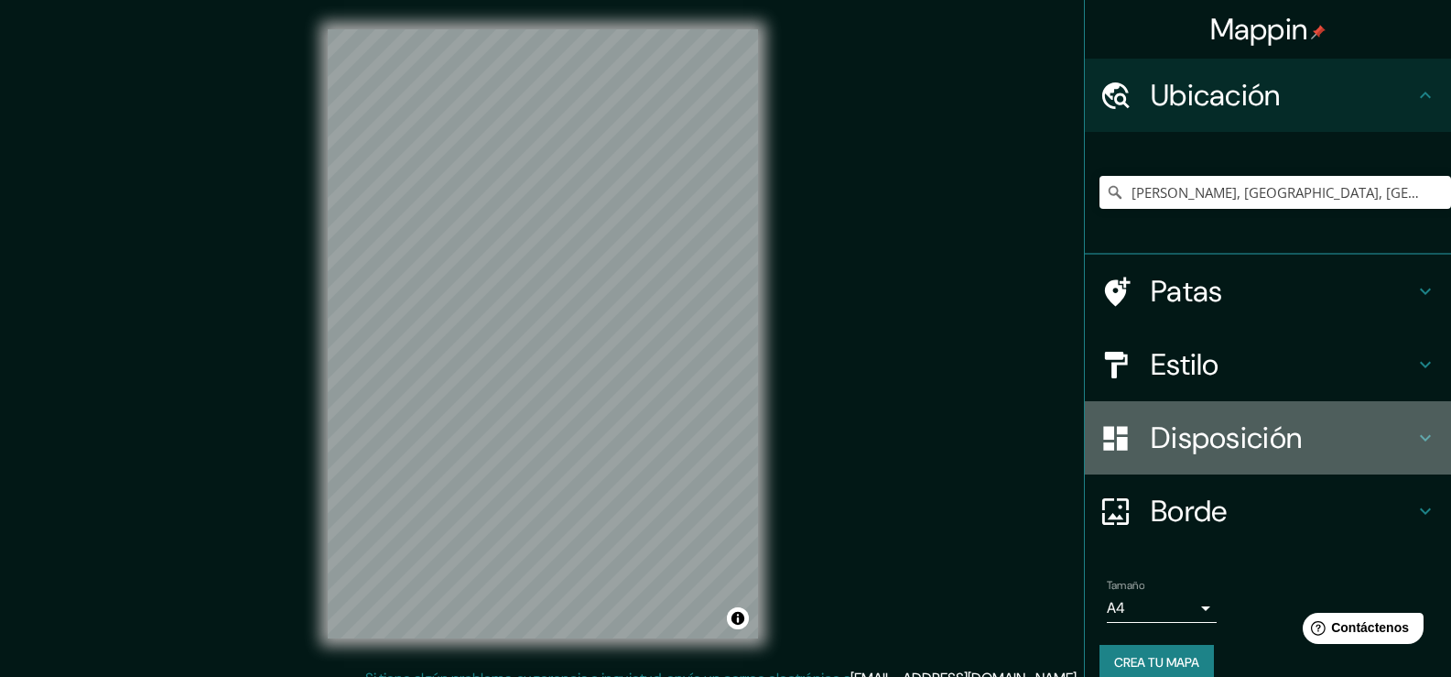
click at [1216, 445] on font "Disposición" at bounding box center [1226, 437] width 151 height 38
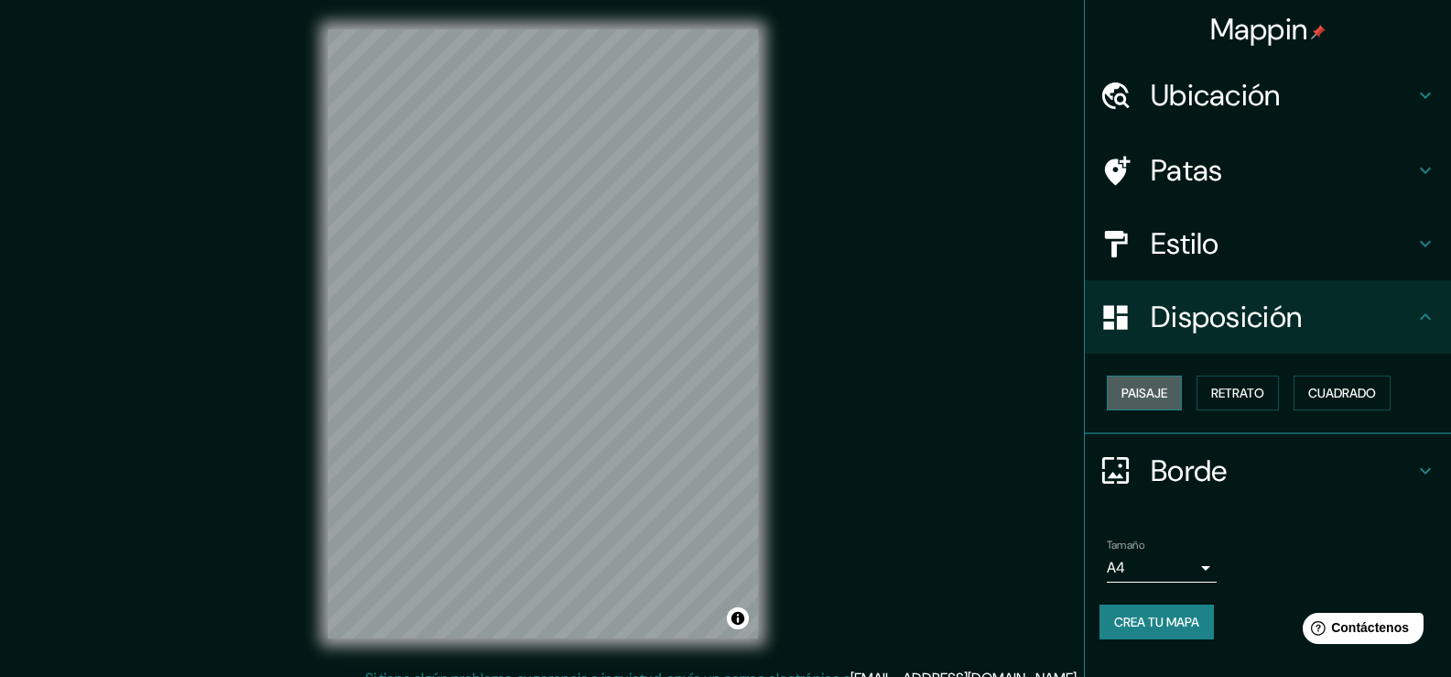
click at [1161, 397] on font "Paisaje" at bounding box center [1145, 393] width 46 height 16
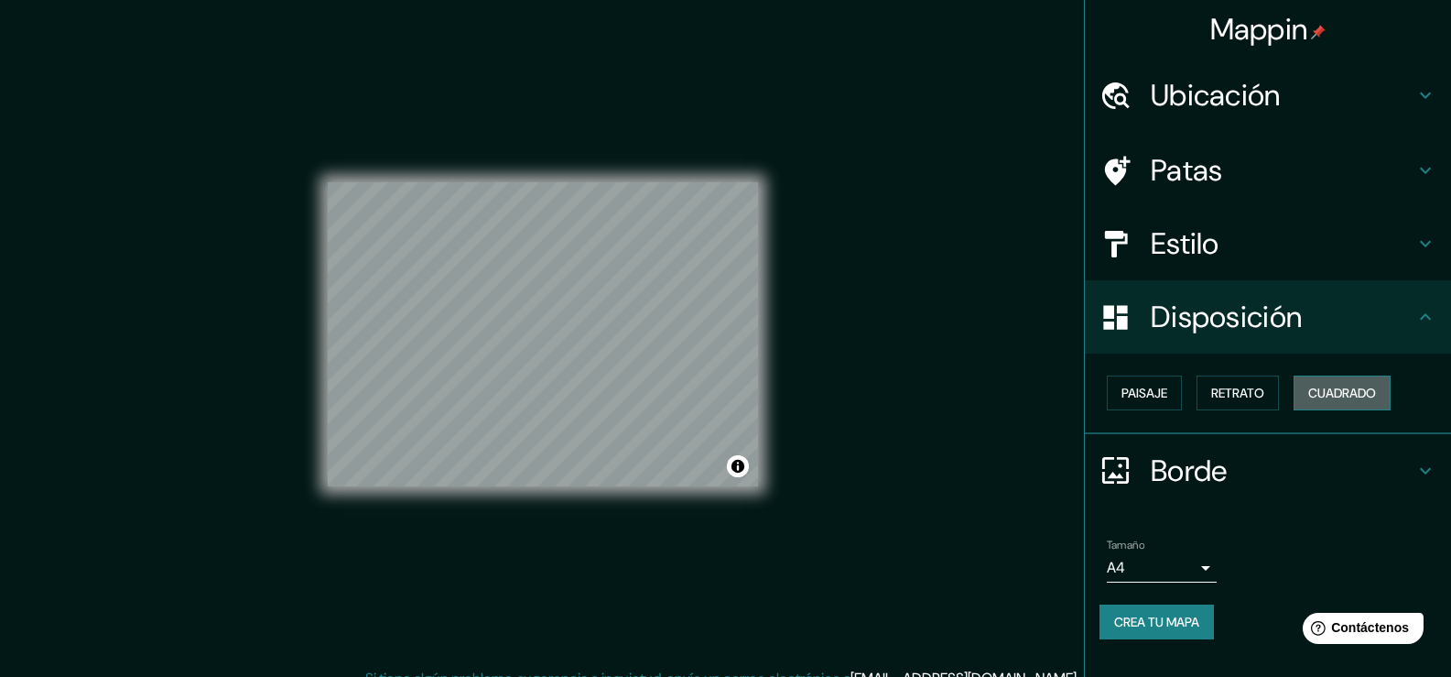
click at [1339, 393] on font "Cuadrado" at bounding box center [1343, 393] width 68 height 16
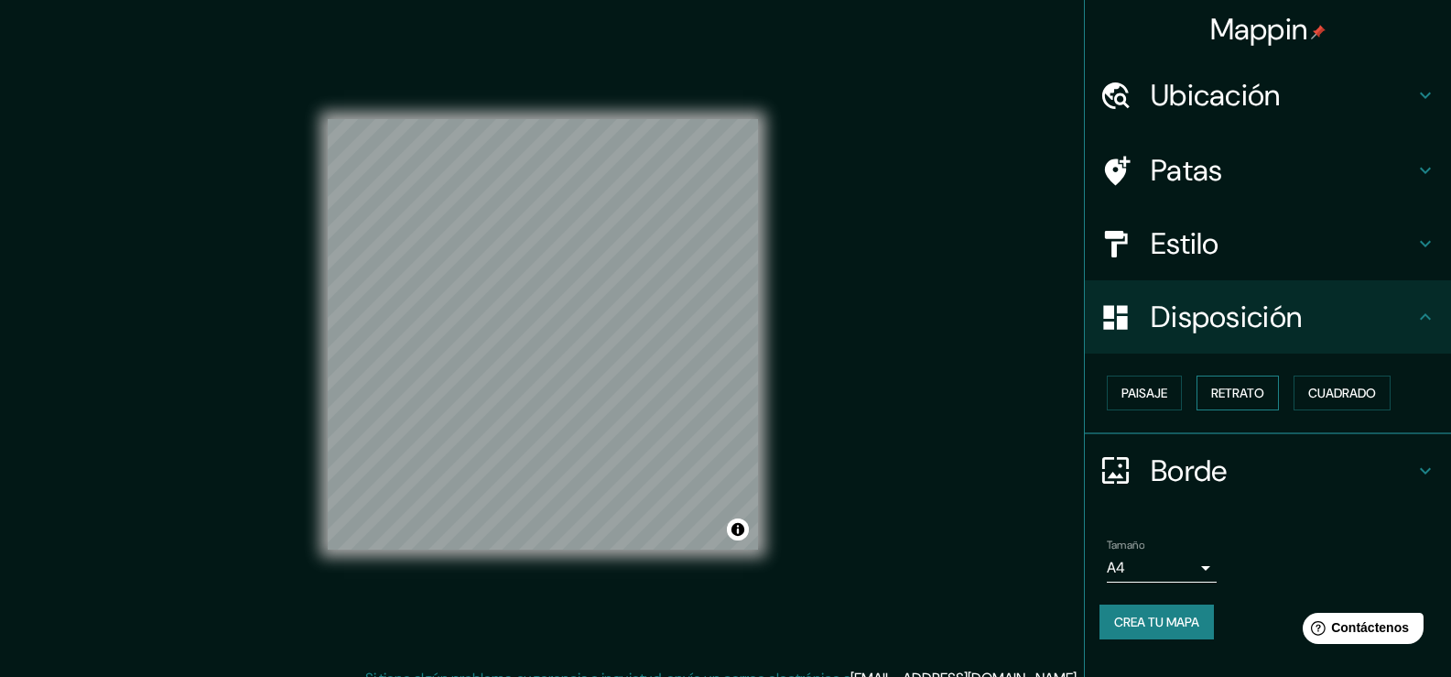
click at [1247, 396] on font "Retrato" at bounding box center [1237, 393] width 53 height 16
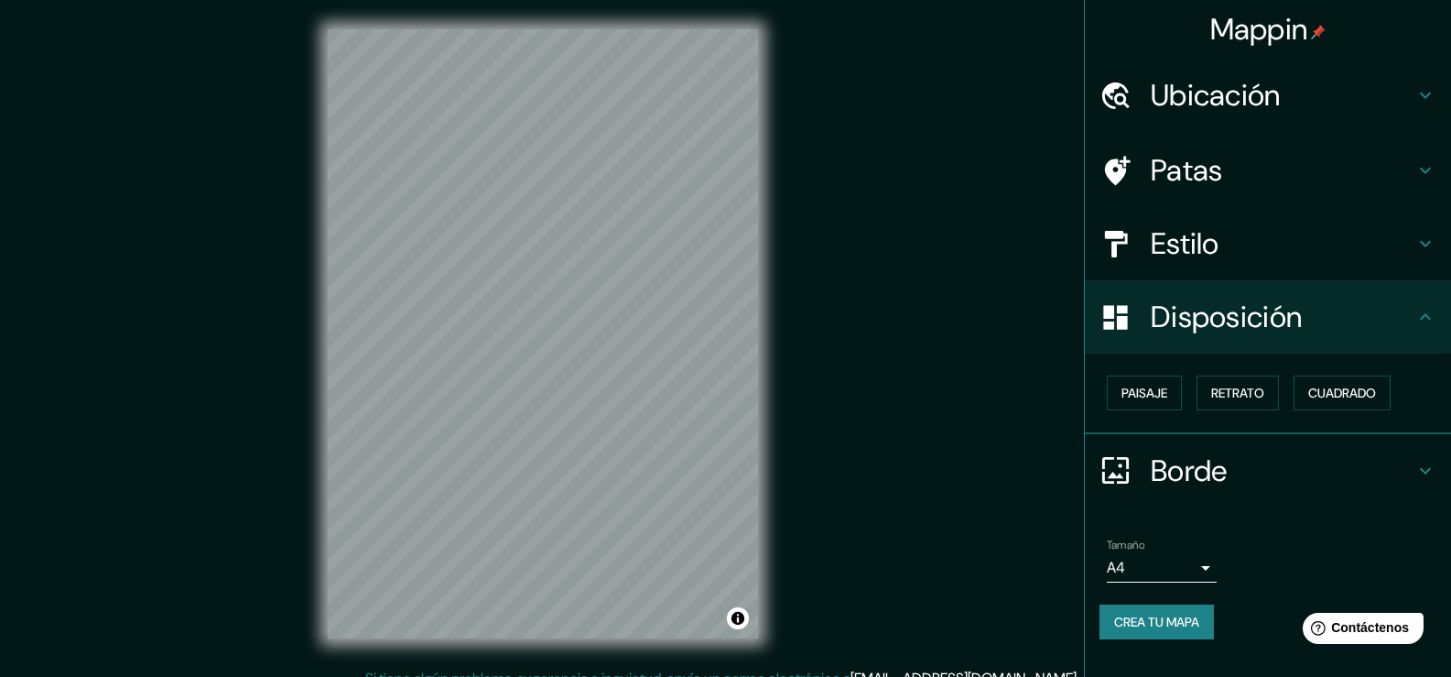
click at [1425, 469] on icon at bounding box center [1426, 471] width 22 height 22
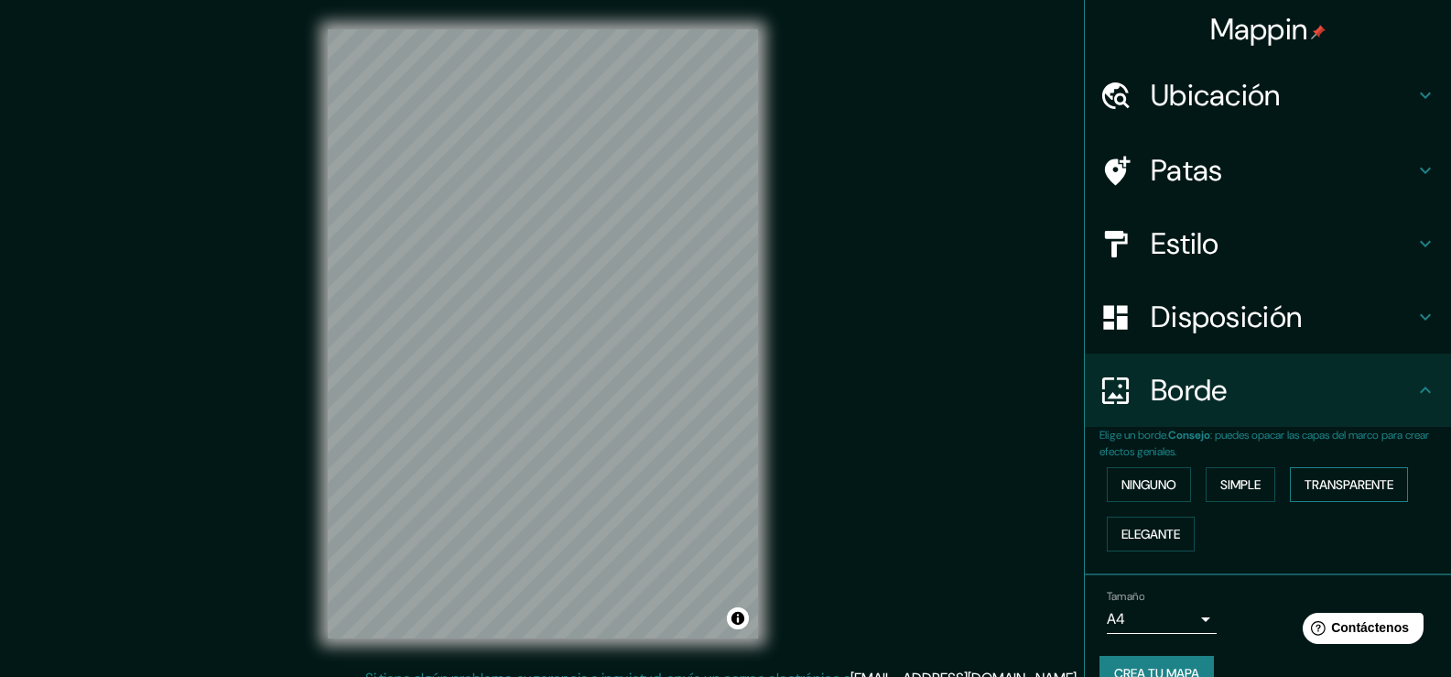
click at [1353, 481] on font "Transparente" at bounding box center [1349, 484] width 89 height 16
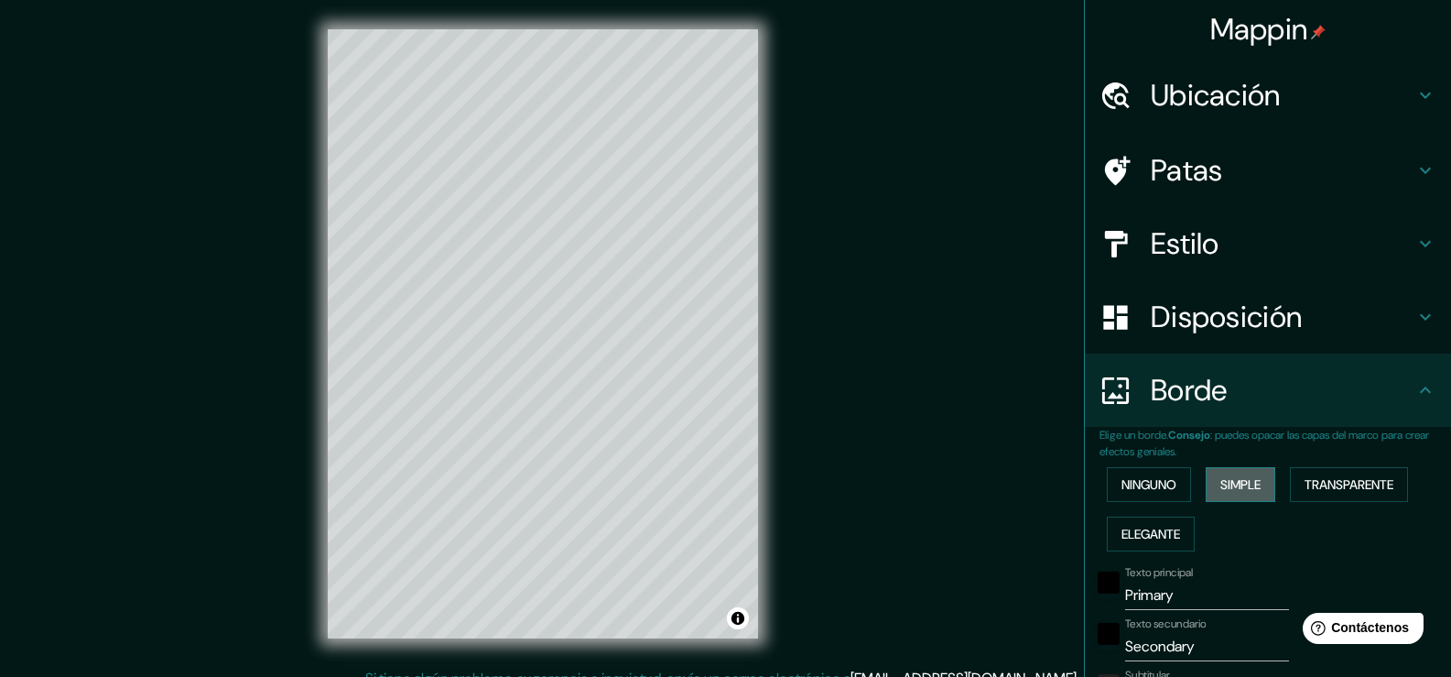
click at [1243, 492] on font "Simple" at bounding box center [1241, 484] width 40 height 16
click at [1154, 485] on font "Ninguno" at bounding box center [1149, 484] width 55 height 16
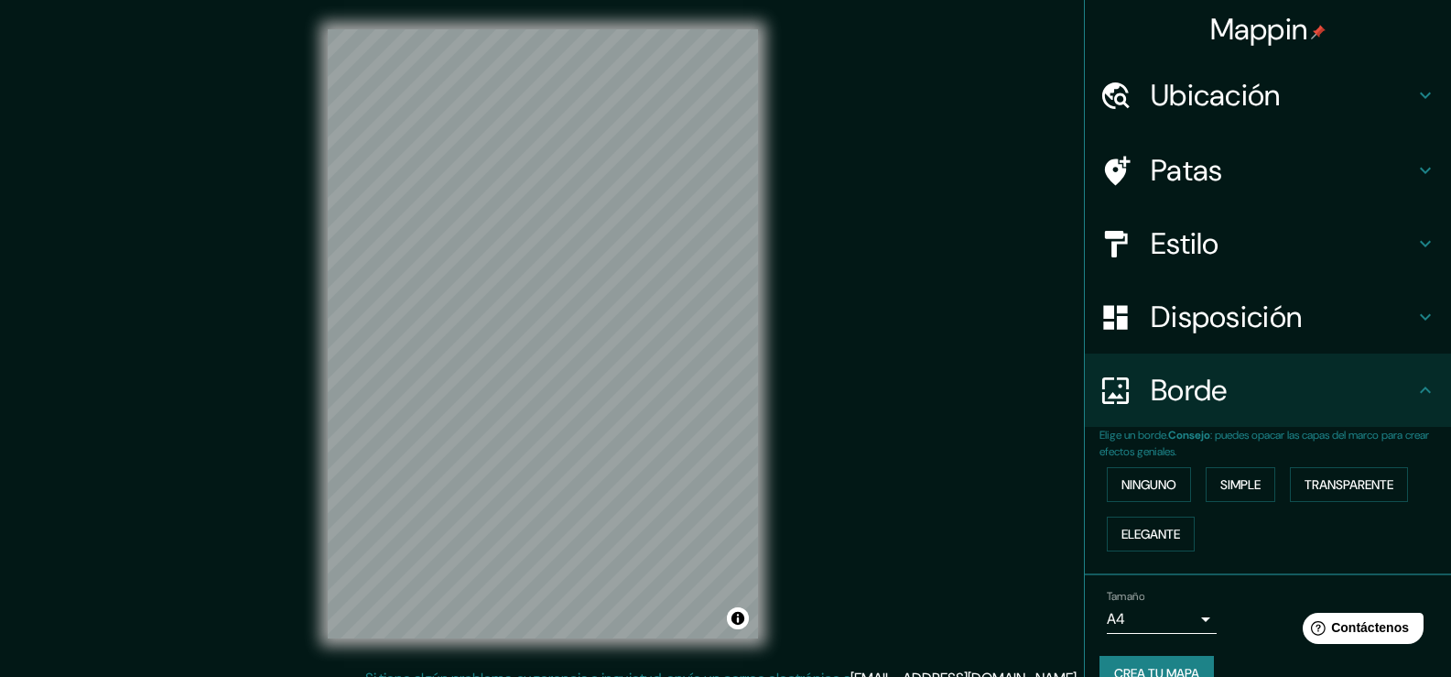
click at [1186, 247] on font "Estilo" at bounding box center [1185, 243] width 69 height 38
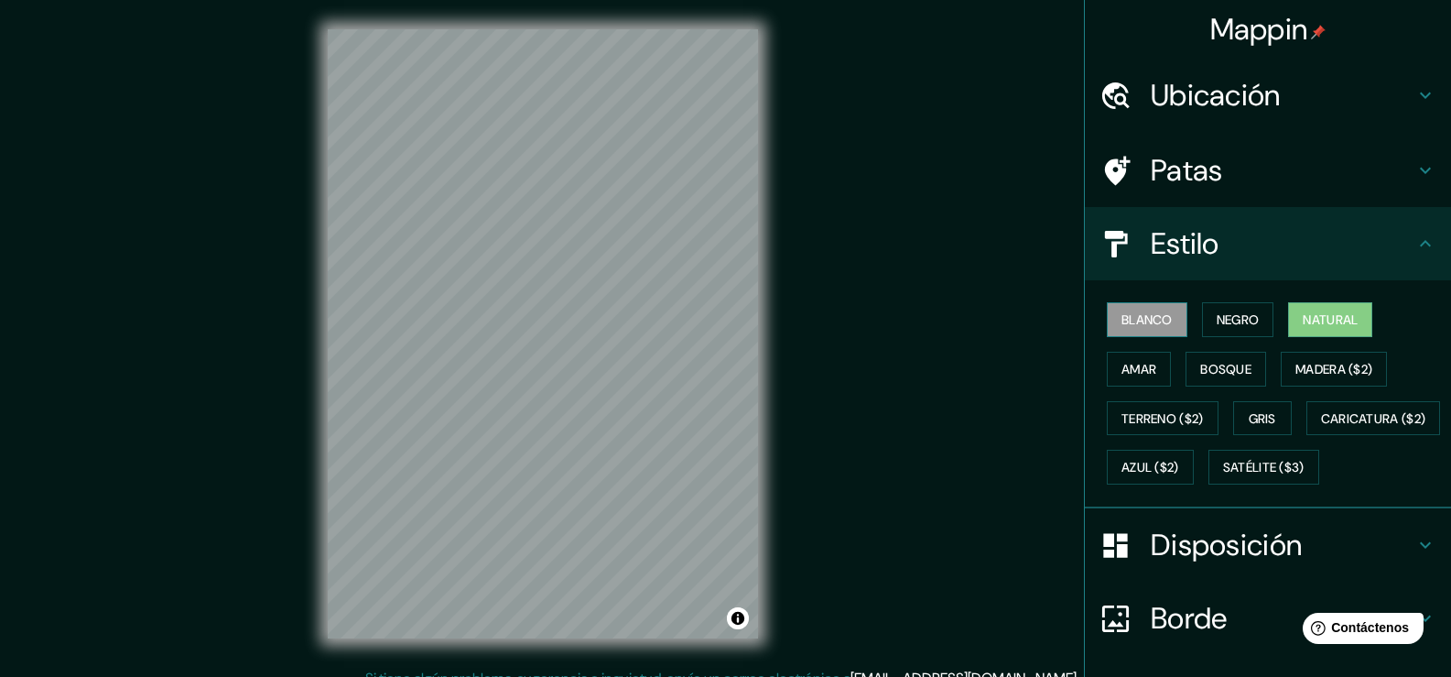
click at [1168, 325] on button "Blanco" at bounding box center [1147, 319] width 81 height 35
click at [1314, 317] on font "Natural" at bounding box center [1330, 319] width 55 height 16
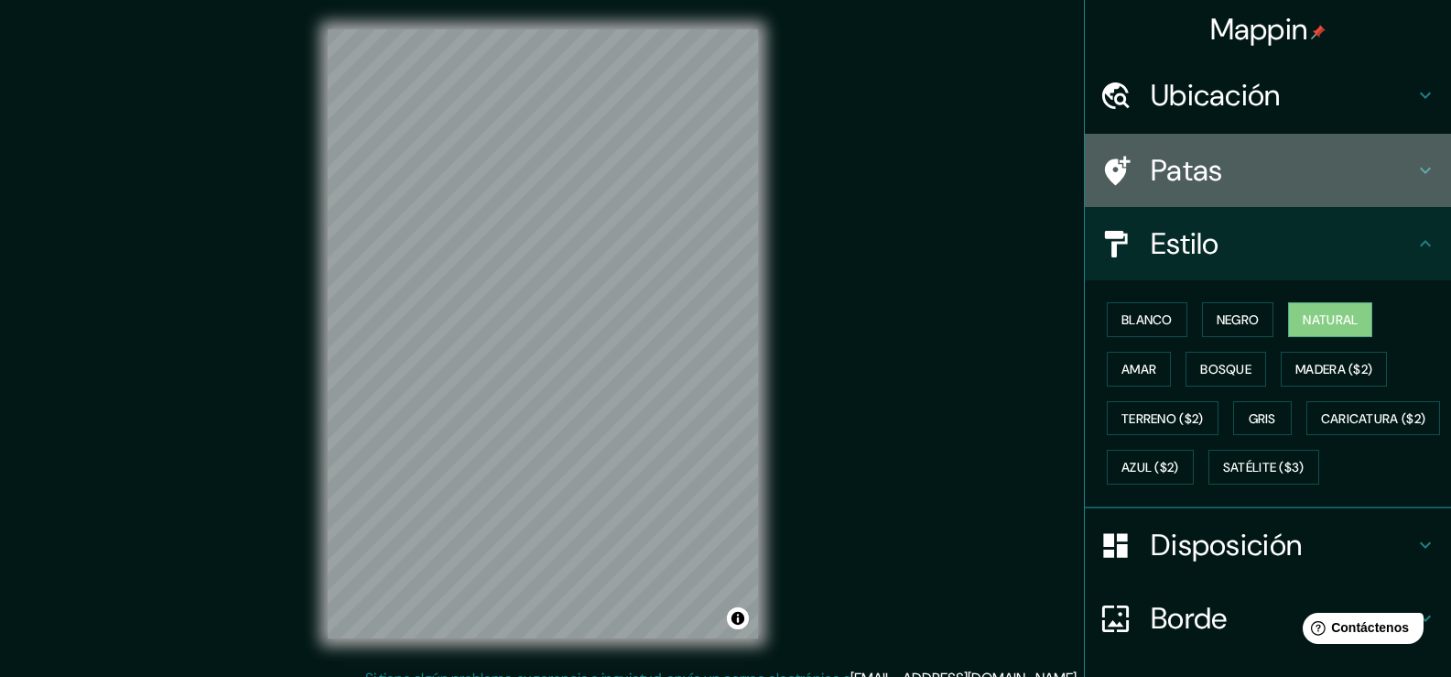
click at [1164, 160] on font "Patas" at bounding box center [1187, 170] width 72 height 38
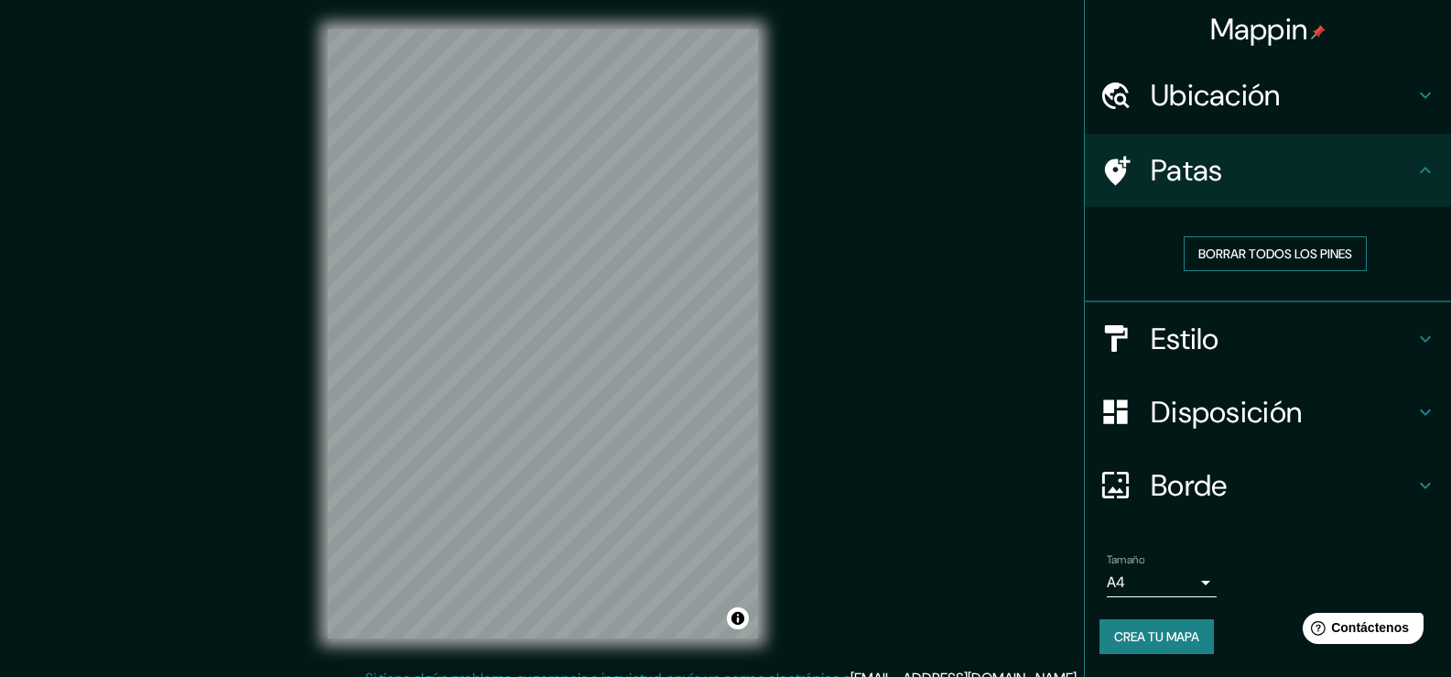
click at [1233, 255] on font "Borrar todos los pines" at bounding box center [1276, 253] width 154 height 16
click at [1249, 262] on font "Borrar todos los pines" at bounding box center [1276, 253] width 154 height 16
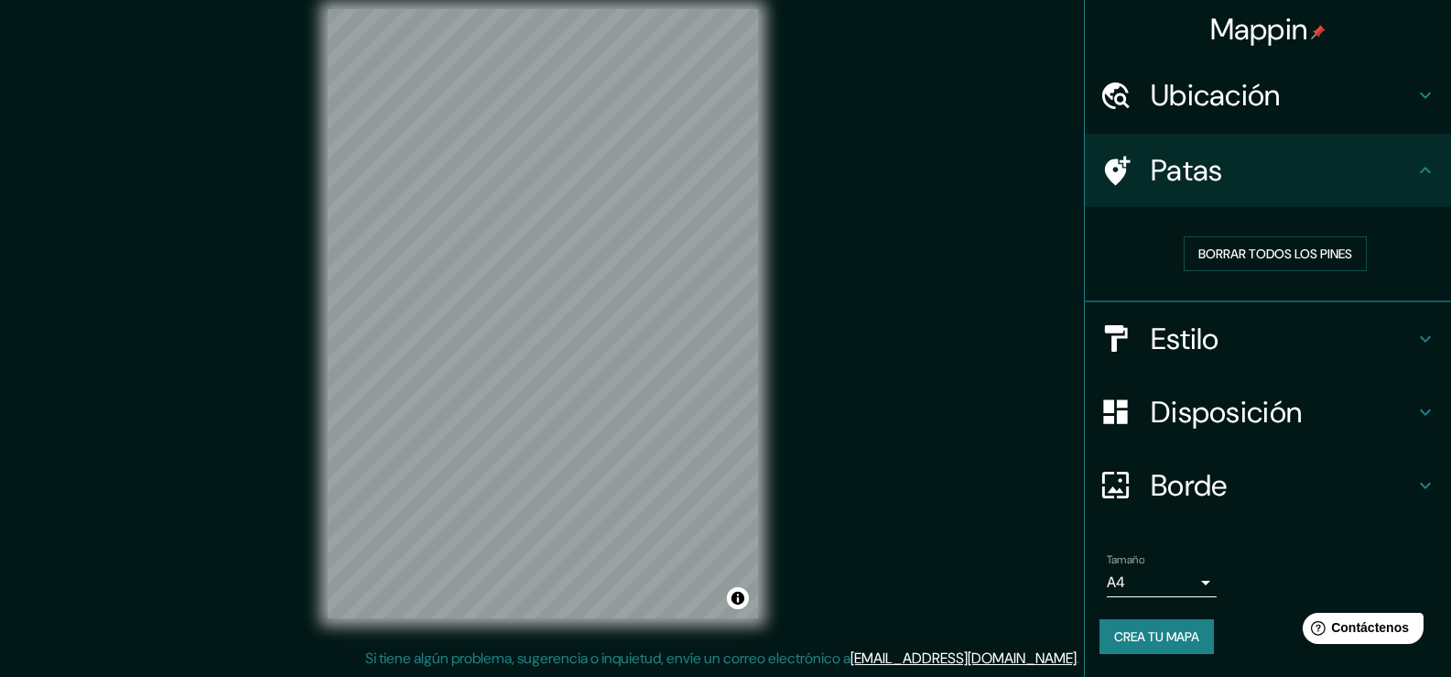
click at [1053, 343] on div "Mappin Ubicación Eduardo Neri, Guerrero, México Patas Borrar todos los pines Es…" at bounding box center [725, 328] width 1451 height 697
click at [1176, 341] on font "Estilo" at bounding box center [1185, 339] width 69 height 38
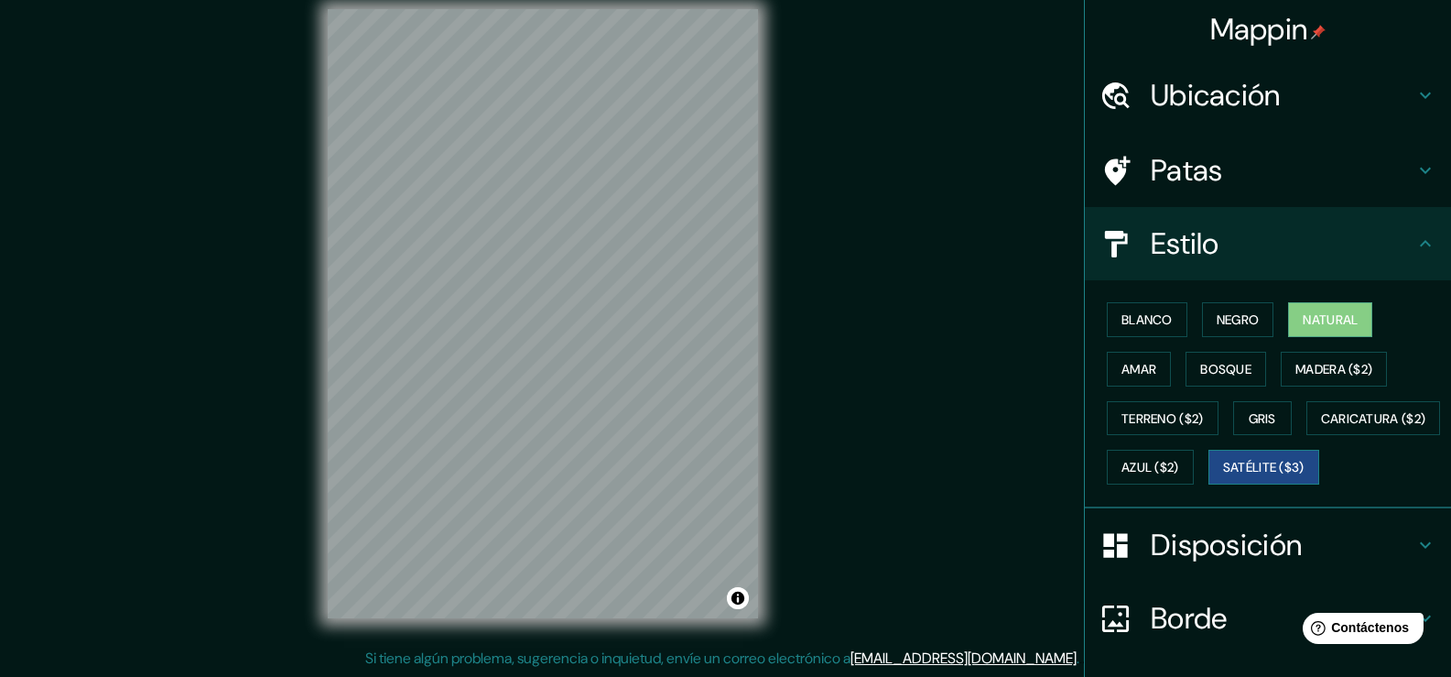
click at [1223, 476] on font "Satélite ($3)" at bounding box center [1263, 468] width 81 height 16
click at [1223, 479] on font "Satélite ($3)" at bounding box center [1263, 467] width 81 height 24
click at [1126, 304] on button "Blanco" at bounding box center [1147, 319] width 81 height 35
click at [1209, 484] on button "Satélite ($3)" at bounding box center [1264, 467] width 111 height 35
click at [809, 345] on div "Mappin Ubicación Eduardo Neri, Guerrero, México Patas Estilo Blanco Negro Natur…" at bounding box center [725, 328] width 1451 height 697
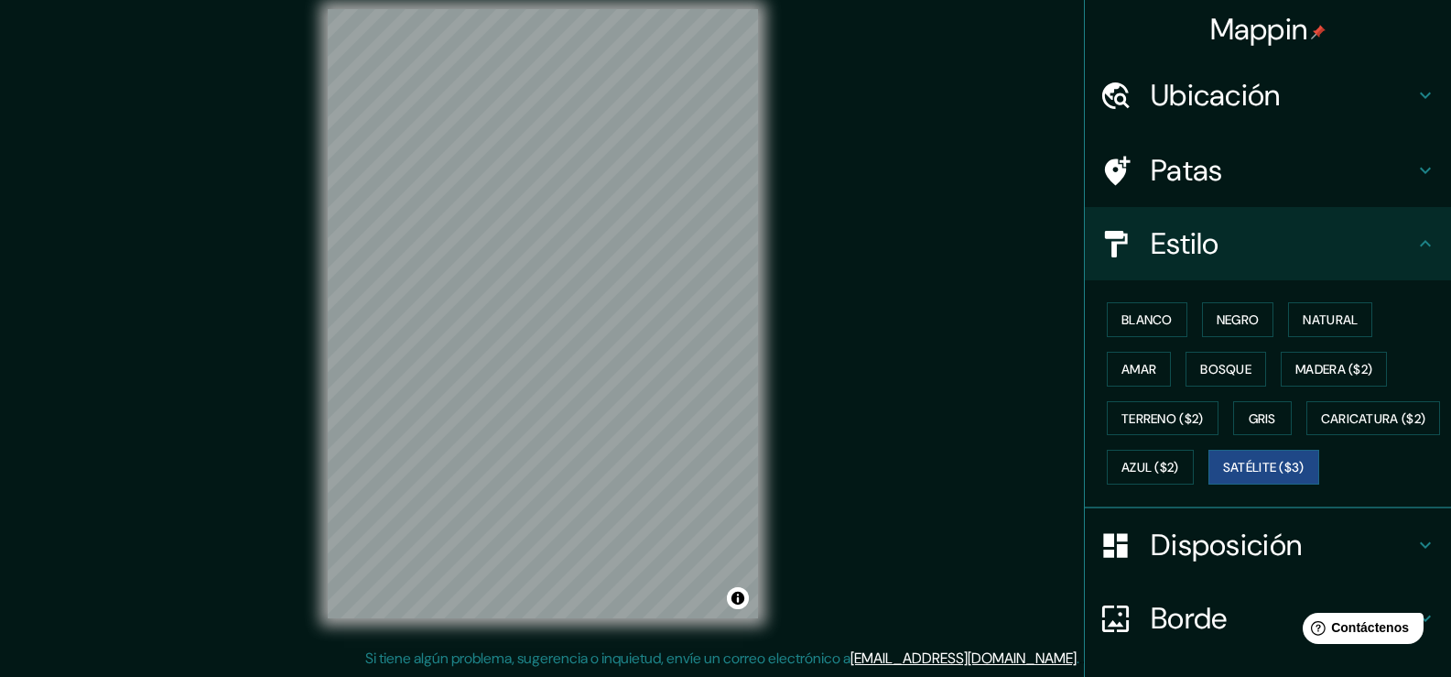
click at [842, 239] on div "Mappin Ubicación Eduardo Neri, Guerrero, México Patas Estilo Blanco Negro Natur…" at bounding box center [725, 328] width 1451 height 697
click at [787, 422] on div "© Mapbox © OpenStreetMap Improve this map © Maxar" at bounding box center [543, 314] width 489 height 668
click at [0, 183] on div "Mappin Ubicación Eduardo Neri, Guerrero, México Patas Estilo Blanco Negro Natur…" at bounding box center [725, 328] width 1451 height 697
click at [1193, 77] on font "Ubicación" at bounding box center [1216, 95] width 130 height 38
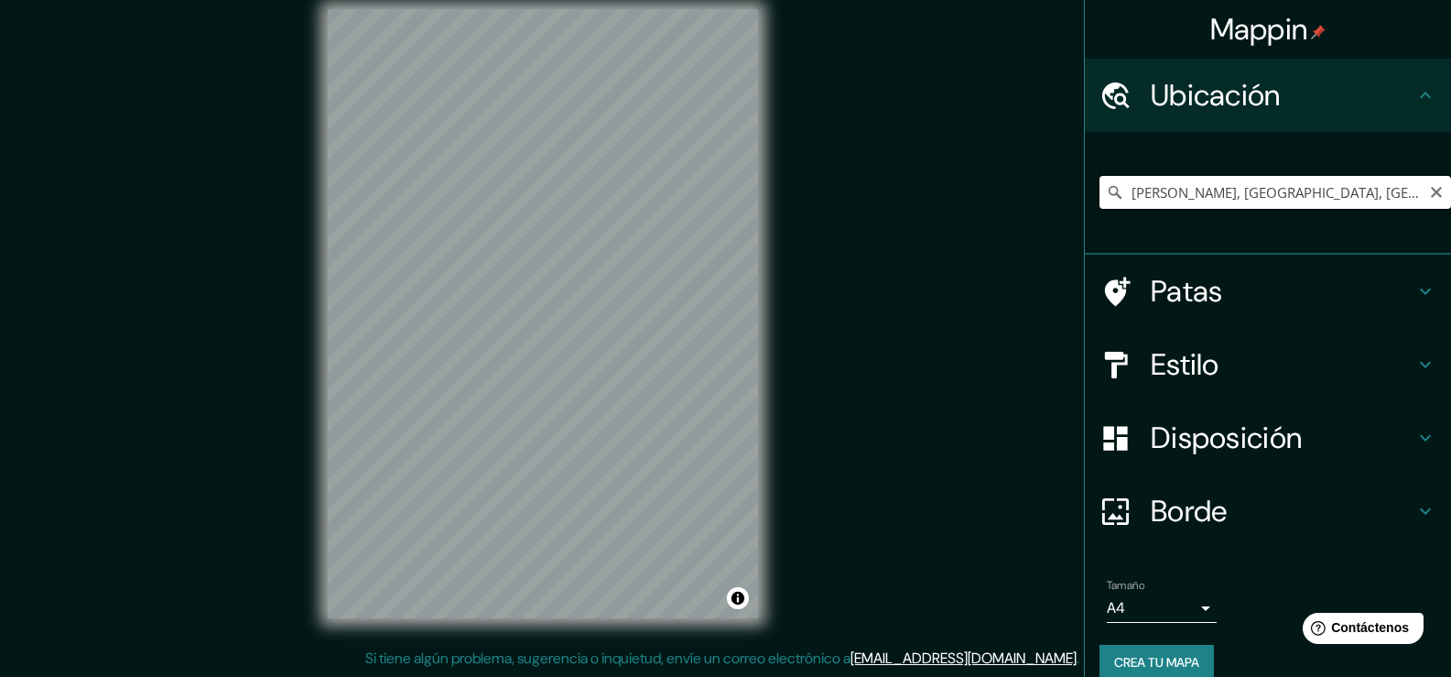
click at [1355, 198] on input "Eduardo Neri, Guerrero, México" at bounding box center [1276, 192] width 352 height 33
click at [1106, 190] on icon at bounding box center [1115, 192] width 18 height 18
click at [1106, 188] on icon at bounding box center [1115, 192] width 18 height 18
click at [1367, 195] on input "Eduardo Neri, Guerrero, México" at bounding box center [1276, 192] width 352 height 33
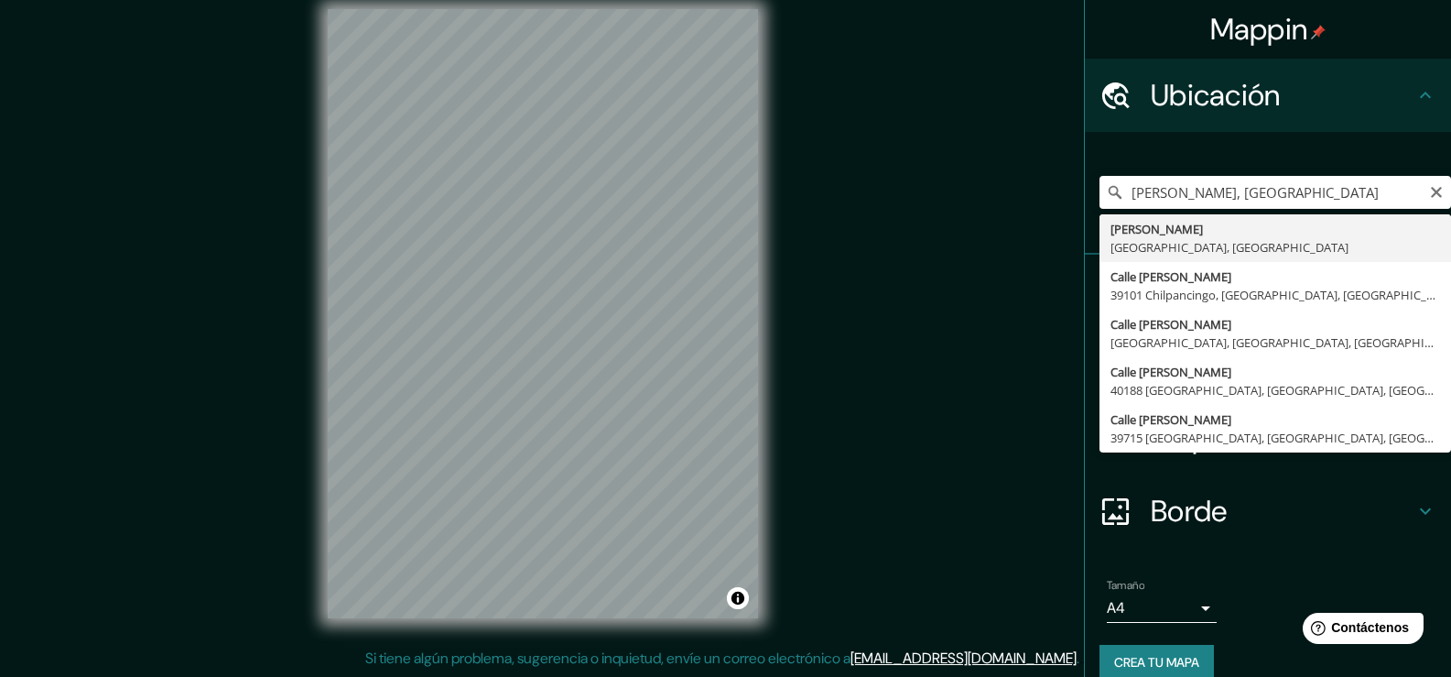
type input "Eduardo Neri, Guerrero, México"
